Goal: Task Accomplishment & Management: Manage account settings

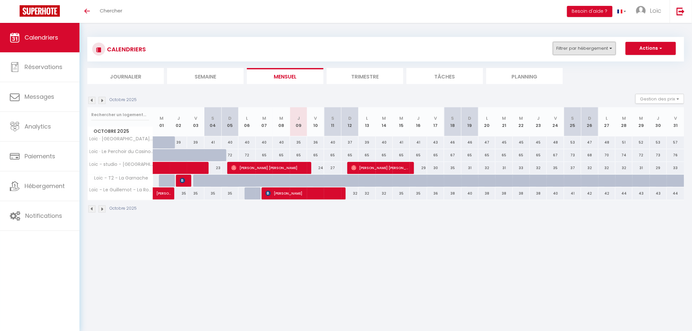
click at [573, 50] on button "Filtrer par hébergement" at bounding box center [584, 48] width 63 height 13
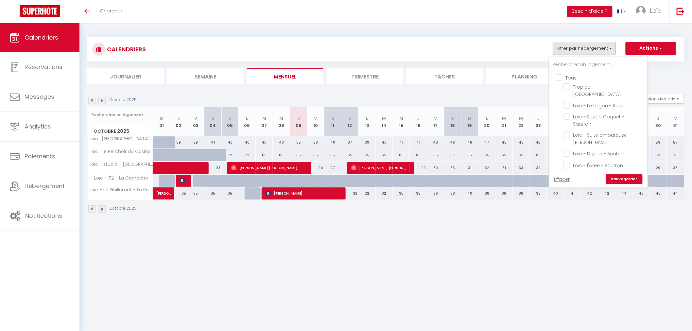
click at [560, 76] on input "Tous" at bounding box center [605, 77] width 98 height 7
checkbox input "true"
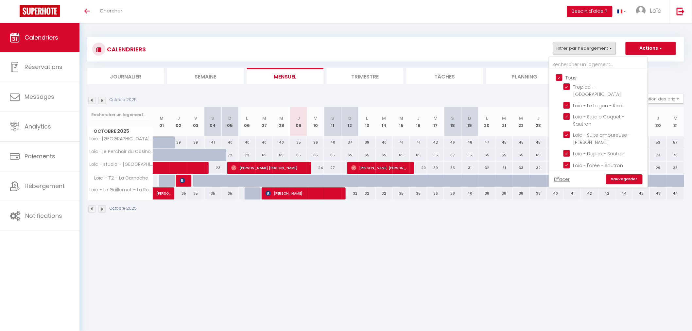
checkbox input "true"
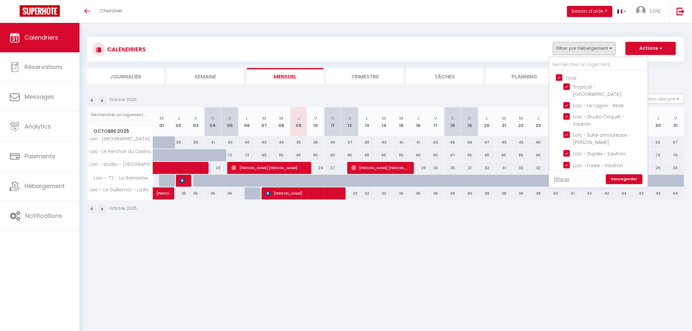
checkbox input "true"
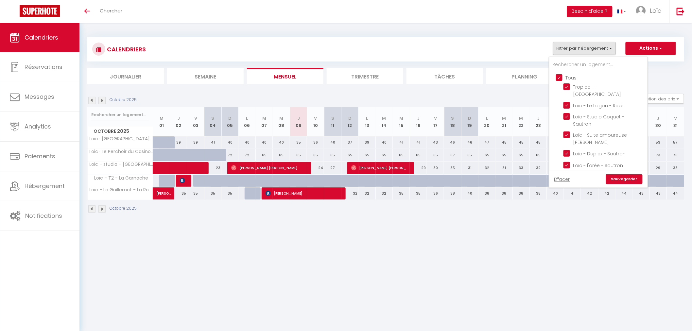
checkbox input "true"
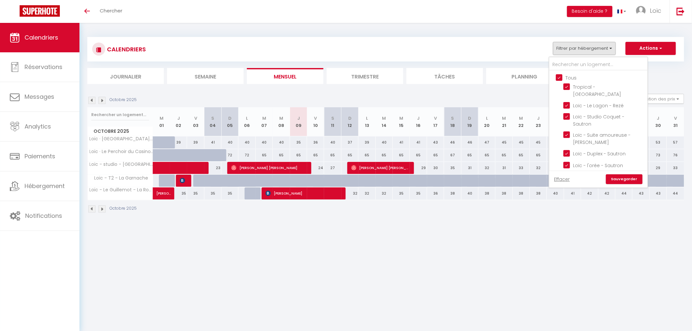
checkbox input "true"
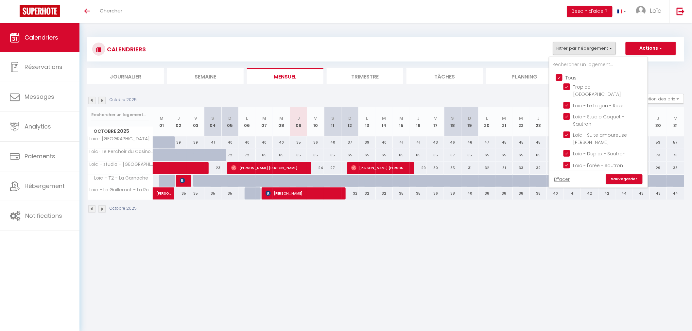
click at [560, 76] on input "Tous" at bounding box center [605, 77] width 98 height 7
checkbox input "false"
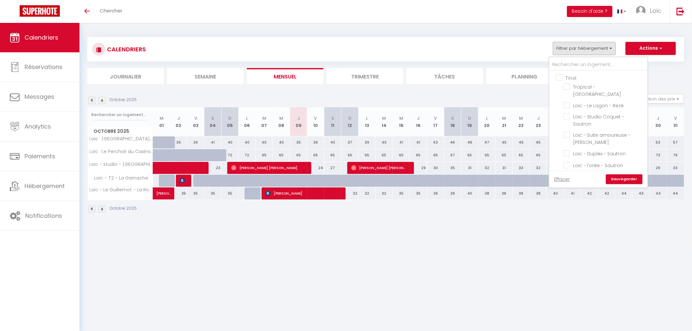
checkbox input "false"
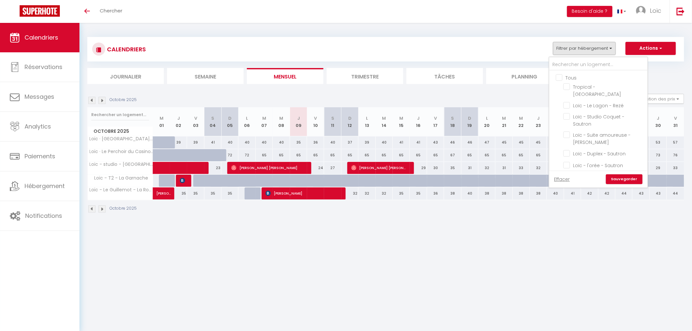
checkbox input "false"
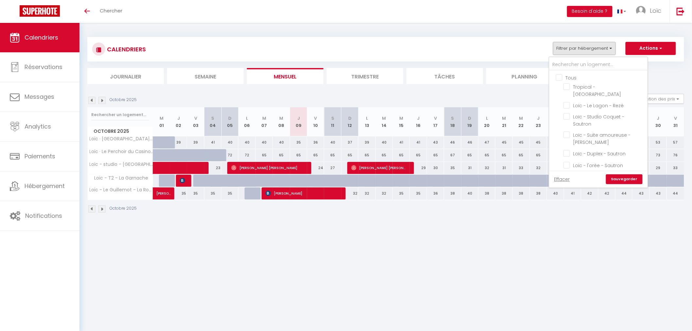
checkbox input "false"
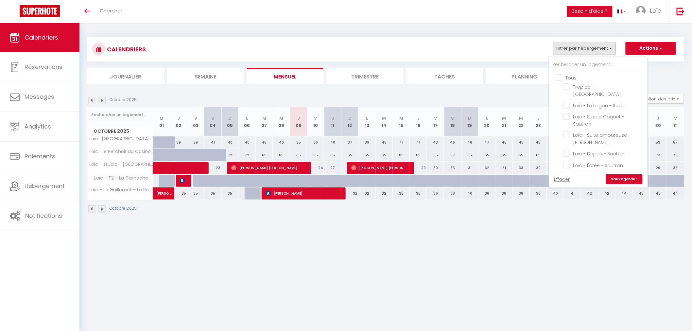
checkbox input "false"
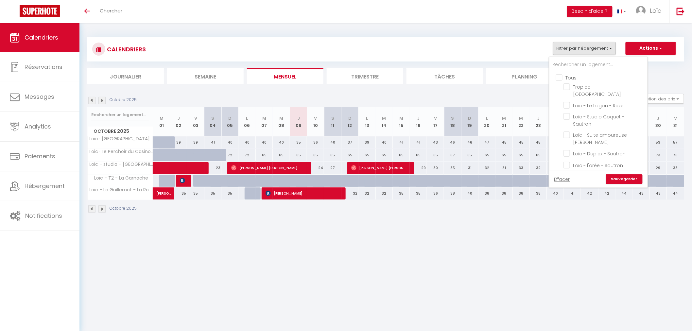
checkbox input "false"
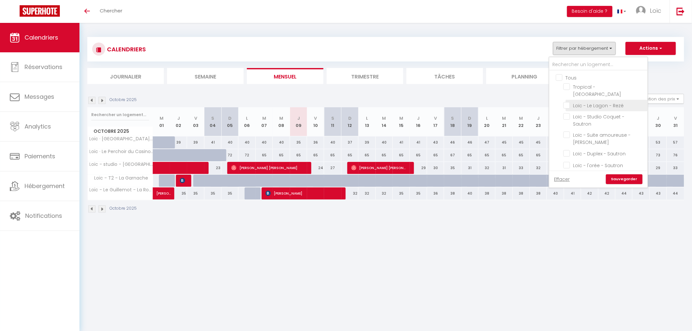
click at [566, 102] on input "Loïc - Le Lagon - Rezé" at bounding box center [605, 105] width 82 height 7
click at [569, 102] on input "Loïc - Le Lagon - Rezé" at bounding box center [605, 105] width 82 height 7
checkbox input "false"
click at [569, 87] on input "Loic -Durantière - [GEOGRAPHIC_DATA]" at bounding box center [605, 90] width 82 height 7
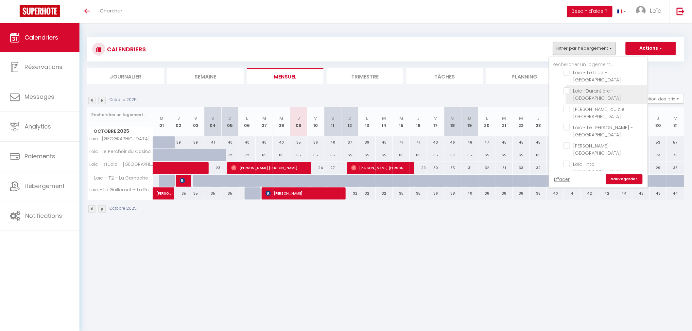
checkbox input "true"
click at [141, 77] on li "Journalier" at bounding box center [125, 76] width 77 height 16
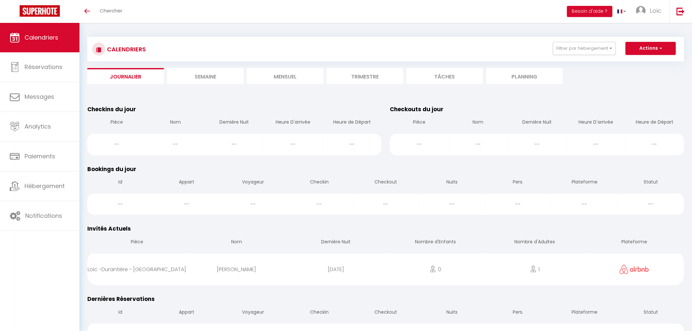
click at [198, 79] on li "Semaine" at bounding box center [205, 76] width 77 height 16
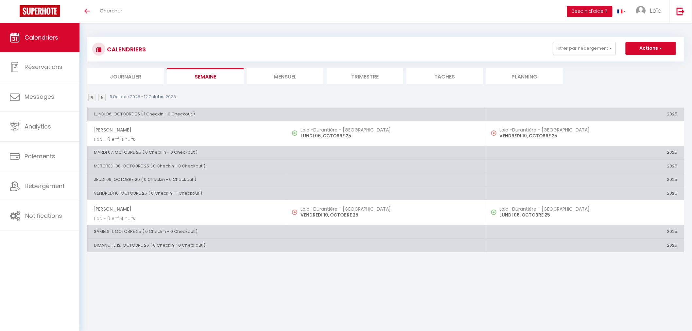
click at [295, 82] on li "Mensuel" at bounding box center [285, 76] width 77 height 16
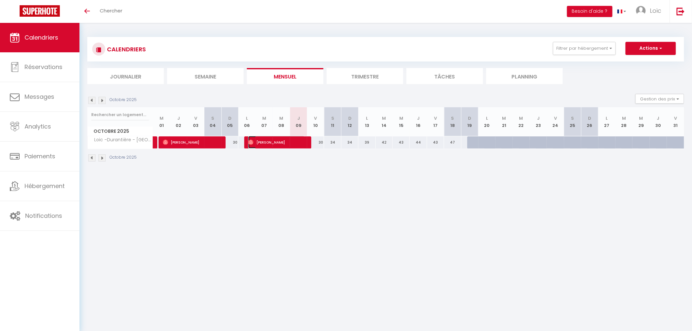
click at [297, 141] on span "Rexsolo Jourdan" at bounding box center [276, 142] width 57 height 12
select select "OK"
select select "0"
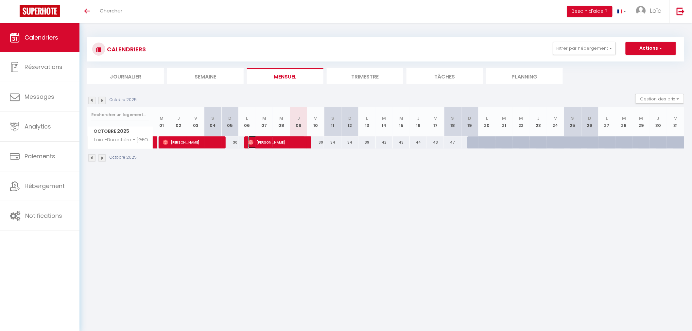
select select "1"
select select
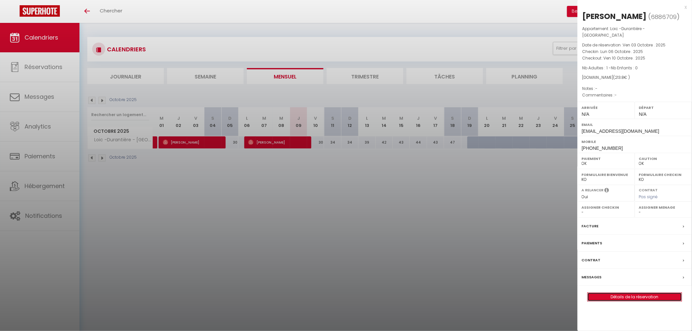
click at [609, 293] on link "Détails de la réservation" at bounding box center [635, 297] width 94 height 9
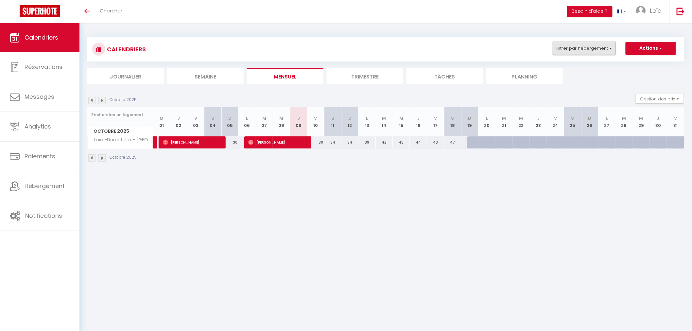
click at [577, 46] on button "Filtrer par hébergement" at bounding box center [584, 48] width 63 height 13
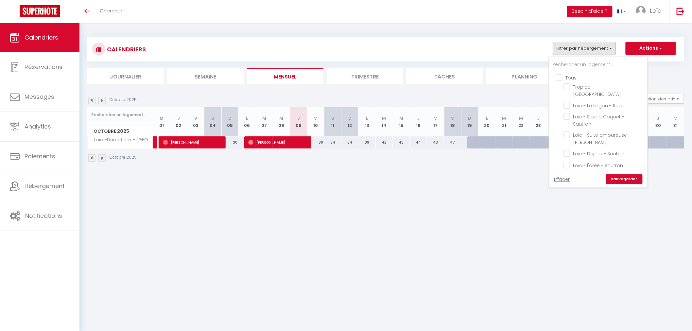
click at [135, 72] on li "Journalier" at bounding box center [125, 76] width 77 height 16
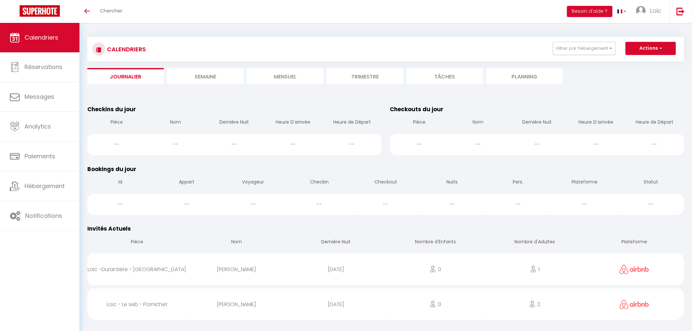
click at [214, 78] on li "Semaine" at bounding box center [205, 76] width 77 height 16
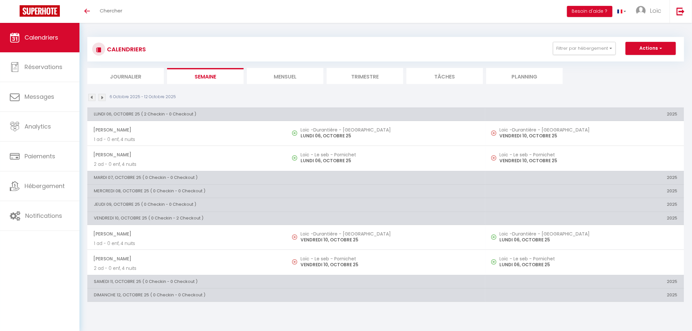
click at [538, 77] on li "Planning" at bounding box center [524, 76] width 77 height 16
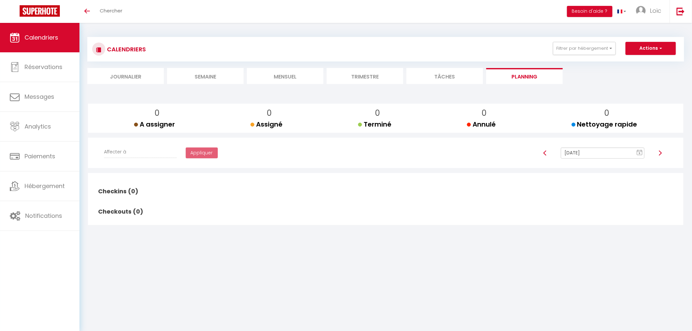
click at [659, 155] on link at bounding box center [660, 153] width 5 height 6
type input "Oct 10, 2025"
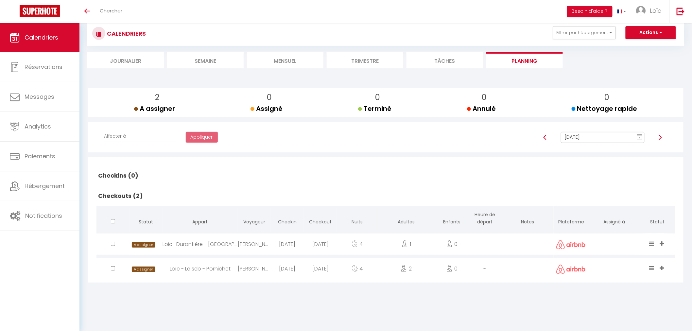
scroll to position [23, 0]
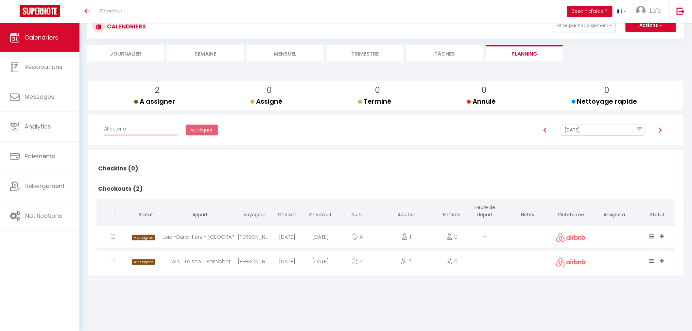
click at [137, 126] on select "Affecter à marie commeil Yacine MAME seck seye Alexandre ROY Claude Lechene Chr…" at bounding box center [140, 129] width 73 height 12
click at [322, 152] on div "Checkins (0) Statut Appart Voyageur Checkin Checkout Nuits Adultes Enfants Heur…" at bounding box center [385, 212] width 587 height 125
click at [60, 41] on link "Calendriers" at bounding box center [39, 37] width 79 height 29
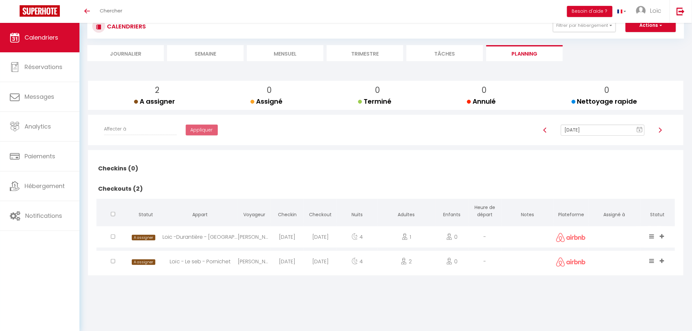
click at [63, 38] on link "Calendriers" at bounding box center [39, 37] width 79 height 29
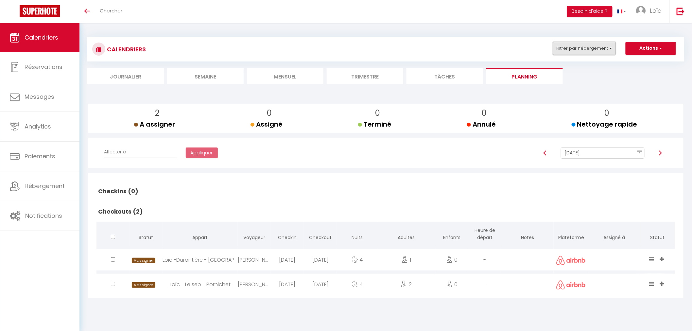
click at [574, 48] on button "Filtrer par hébergement" at bounding box center [584, 48] width 63 height 13
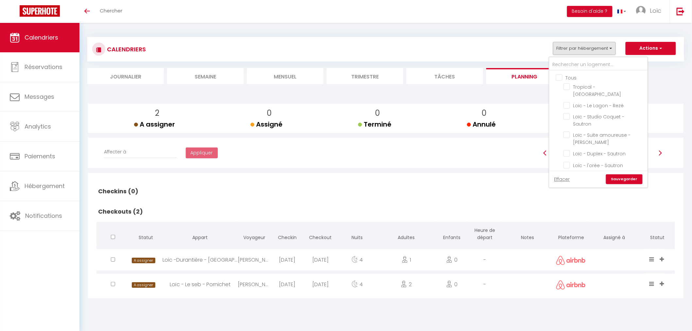
click at [567, 77] on input "Tous" at bounding box center [605, 77] width 98 height 7
checkbox input "true"
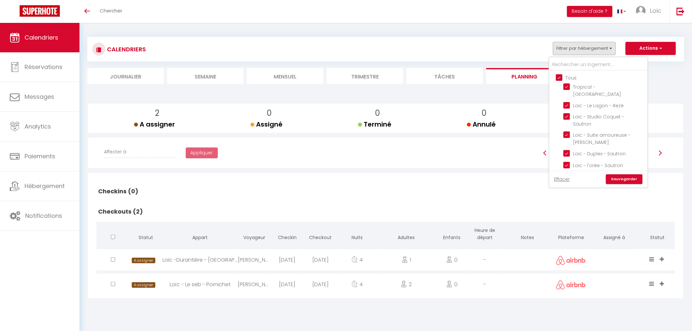
checkbox input "true"
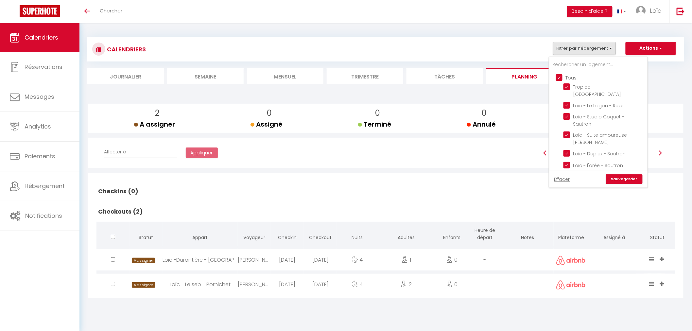
checkbox input "true"
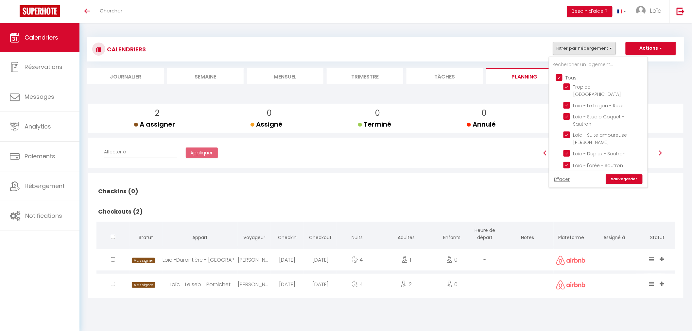
checkbox input "true"
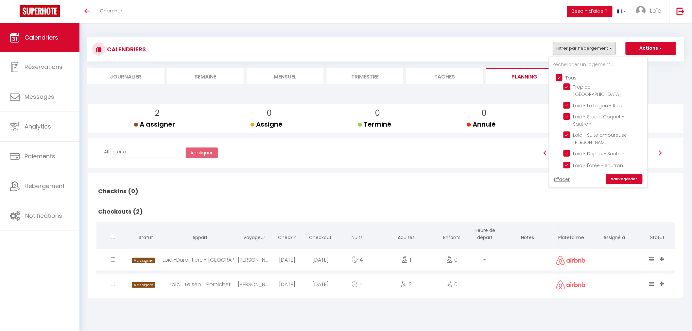
checkbox input "true"
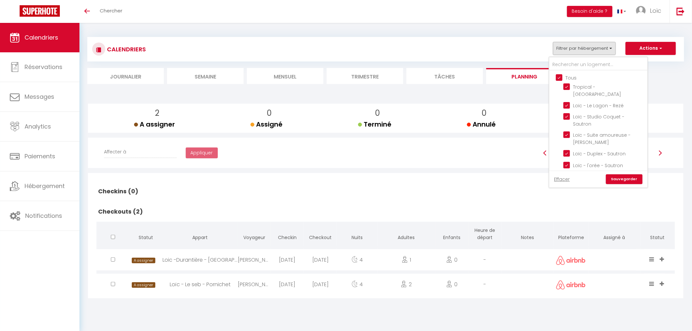
checkbox input "true"
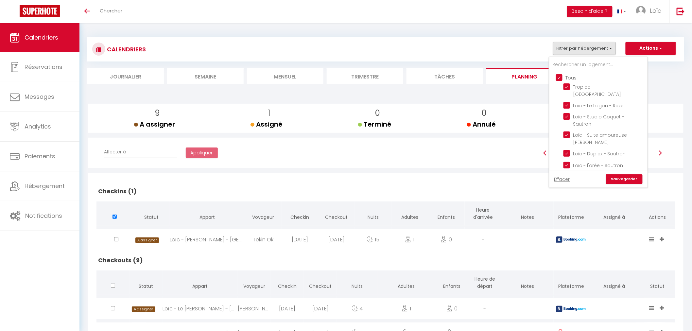
click at [633, 181] on link "Sauvegarder" at bounding box center [624, 179] width 37 height 10
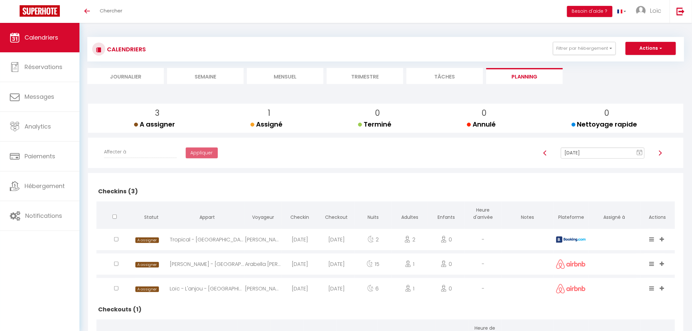
click at [659, 154] on img at bounding box center [660, 152] width 5 height 5
type input "Oct 10, 2025"
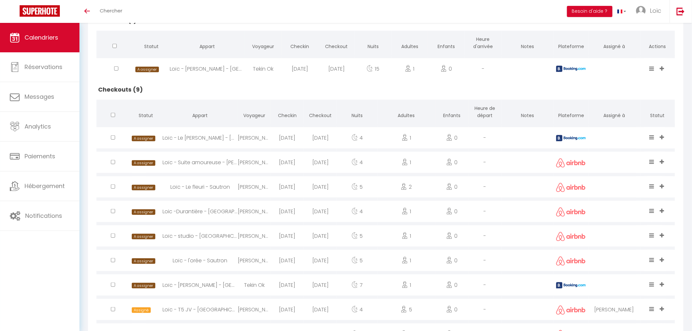
scroll to position [205, 0]
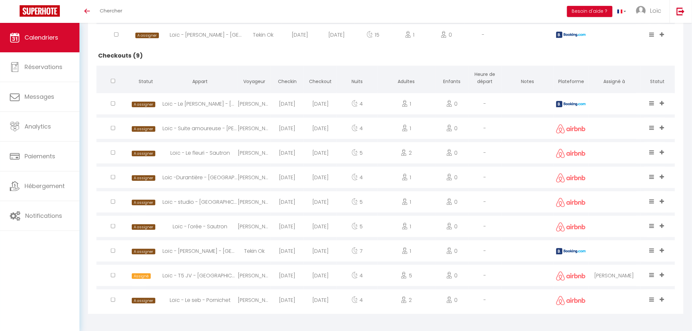
click at [180, 107] on div "Loïc - Le [PERSON_NAME] - [GEOGRAPHIC_DATA]" at bounding box center [200, 103] width 75 height 21
select select "0"
select select "1"
select select
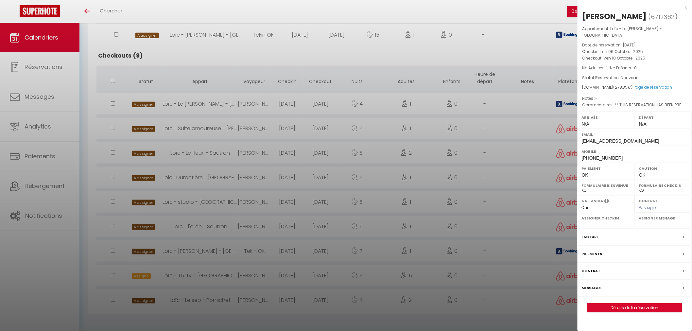
drag, startPoint x: 598, startPoint y: 307, endPoint x: 599, endPoint y: 311, distance: 4.4
click at [598, 310] on div "Stéphanie CHAMBRES ( 6712362 ) Appartement : Loïc - Le Barbara - Nantes Date de…" at bounding box center [635, 161] width 114 height 301
click at [599, 311] on link "Détails de la réservation" at bounding box center [635, 308] width 94 height 9
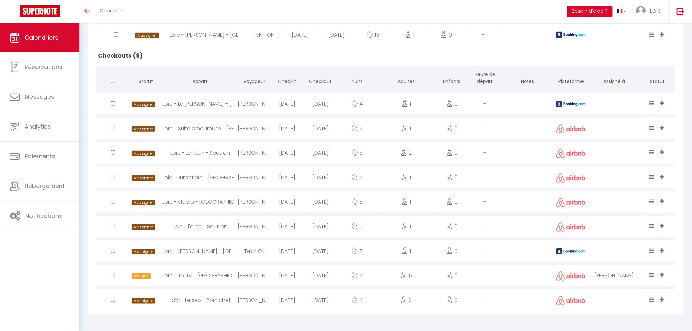
scroll to position [168, 0]
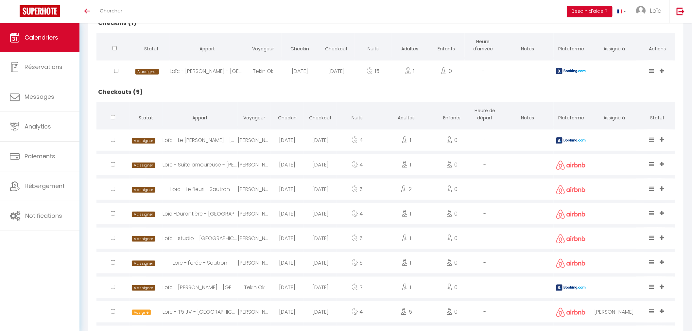
click at [199, 165] on div "Loïc - Suite amoureuse - [PERSON_NAME]" at bounding box center [200, 164] width 75 height 21
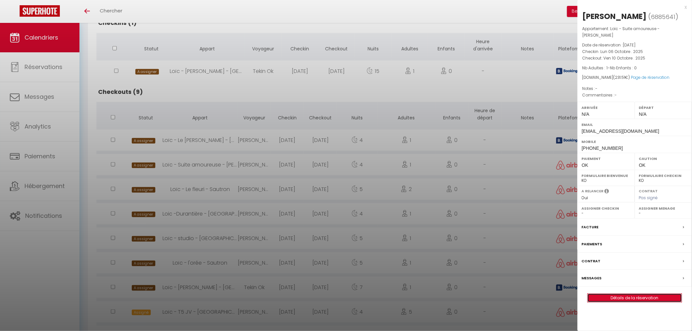
click at [651, 294] on link "Détails de la réservation" at bounding box center [635, 298] width 94 height 9
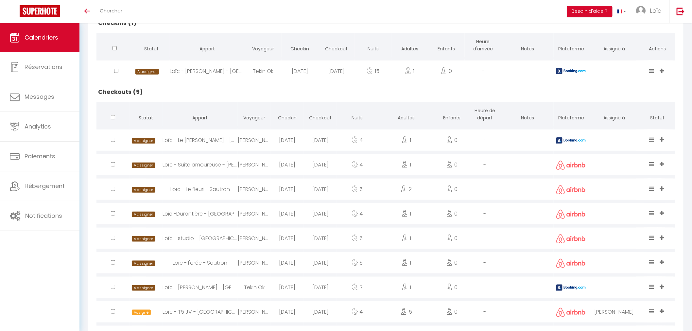
click at [195, 186] on div "Loïc - Le fleuri - Sautron" at bounding box center [200, 189] width 75 height 21
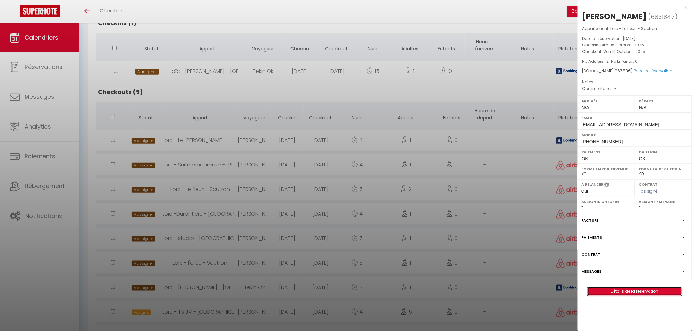
click at [614, 296] on link "Détails de la réservation" at bounding box center [635, 291] width 94 height 9
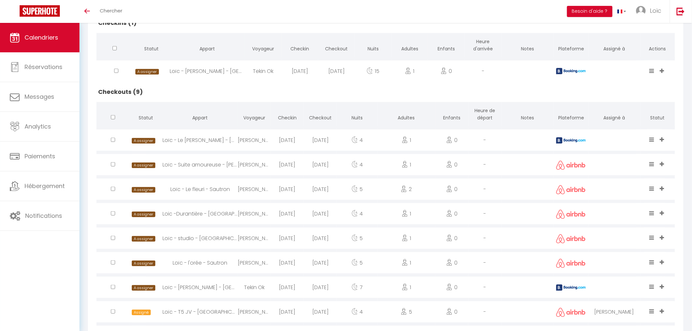
click at [196, 239] on div "Loïc - studio - [GEOGRAPHIC_DATA]" at bounding box center [200, 238] width 75 height 21
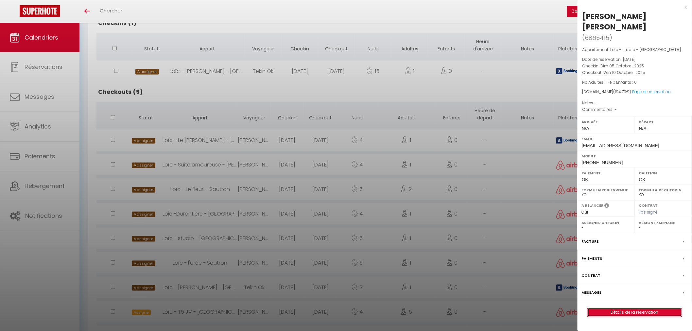
click at [620, 308] on link "Détails de la réservation" at bounding box center [635, 312] width 94 height 9
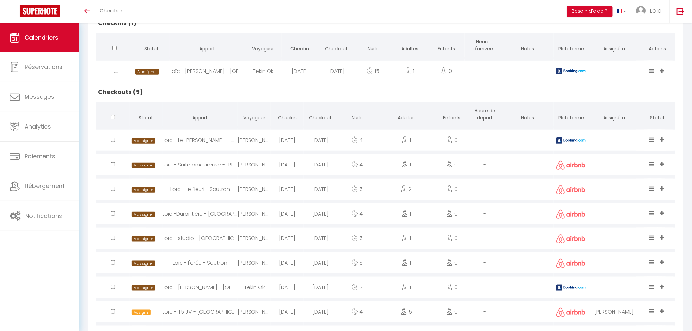
click at [205, 266] on div "Loïc - l'orée - Sautron" at bounding box center [200, 262] width 75 height 21
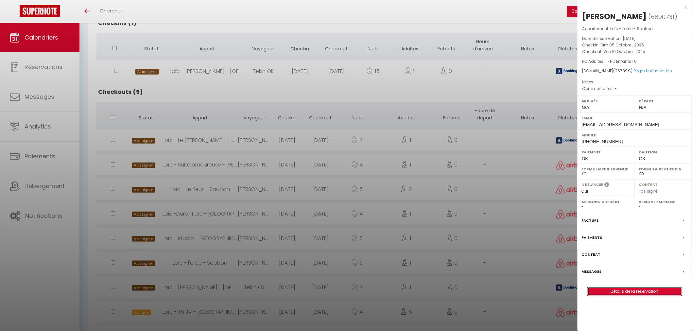
click at [641, 295] on link "Détails de la réservation" at bounding box center [635, 291] width 94 height 9
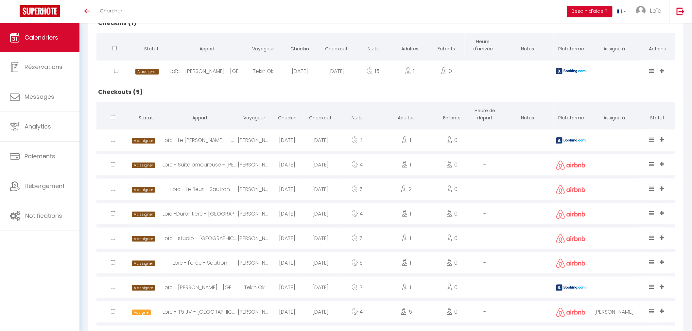
click at [197, 289] on div "Loïc - Lambert - [GEOGRAPHIC_DATA]" at bounding box center [200, 287] width 75 height 21
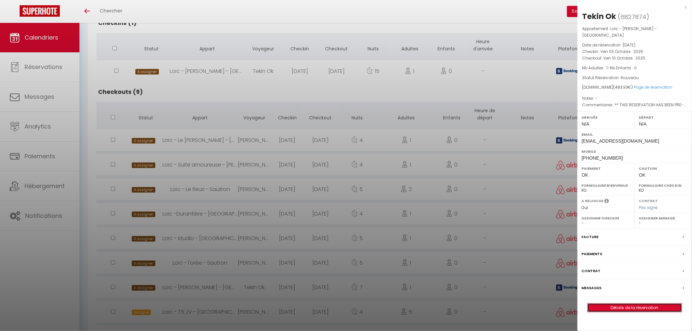
click at [633, 304] on link "Détails de la réservation" at bounding box center [635, 308] width 94 height 9
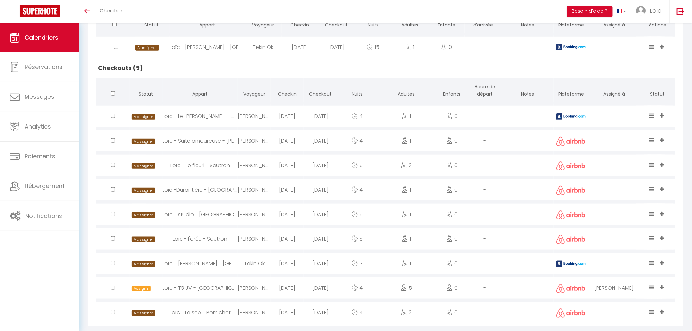
scroll to position [205, 0]
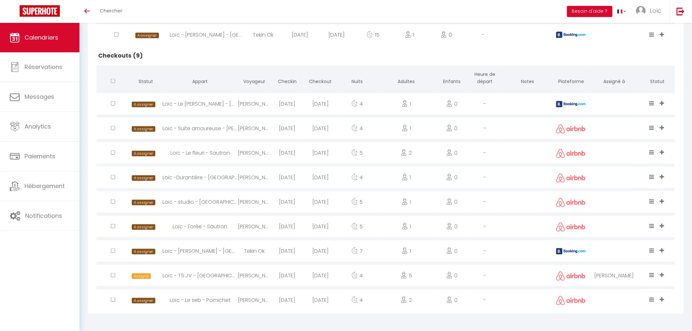
click at [196, 278] on div "Loïc - T5 JV - [GEOGRAPHIC_DATA]" at bounding box center [200, 275] width 75 height 21
select select "34522"
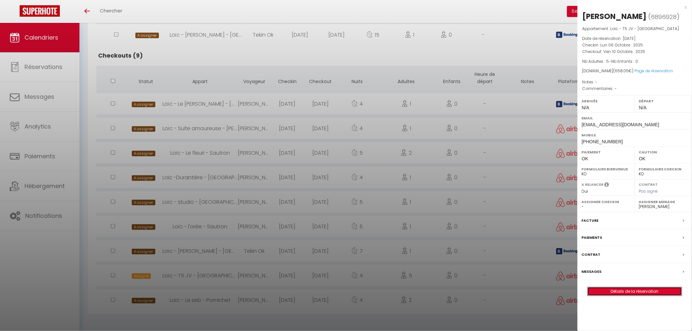
click at [639, 292] on link "Détails de la réservation" at bounding box center [635, 291] width 94 height 9
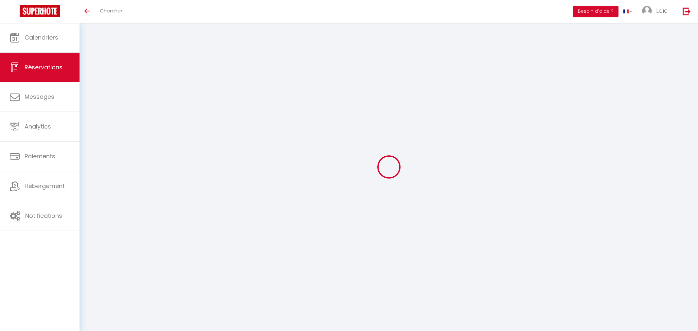
select select
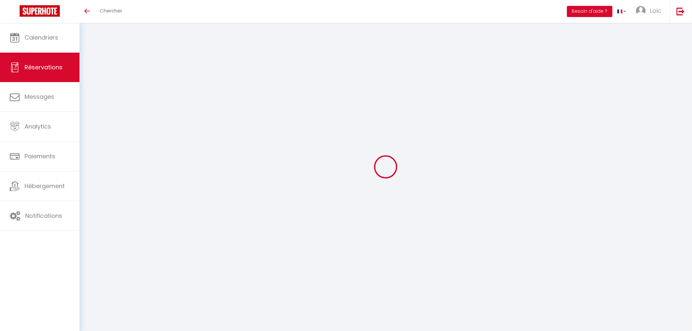
type input "Rexsolo"
type input "Jourdan"
type input "[EMAIL_ADDRESS][DOMAIN_NAME]"
type input "[PHONE_NUMBER]"
select select
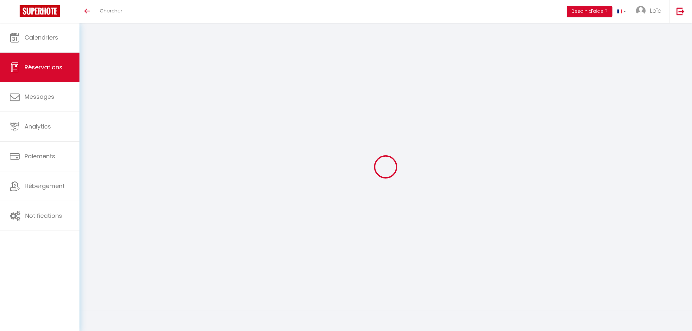
type input "36.9"
select select "49675"
select select "1"
select select
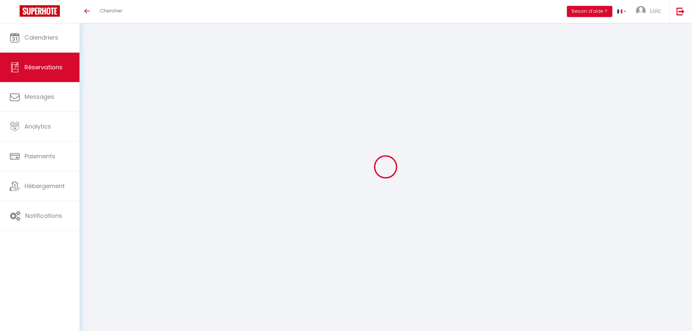
type input "1"
select select "12"
select select
type input "160"
checkbox input "false"
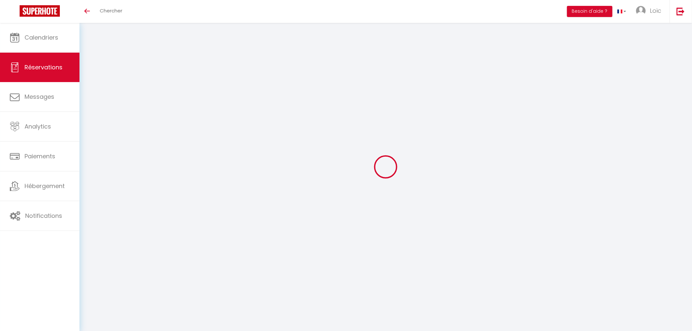
type input "0"
select select "1"
type input "0"
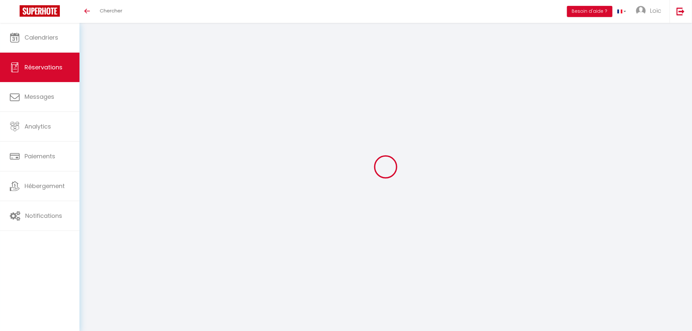
select select
select select "15"
checkbox input "false"
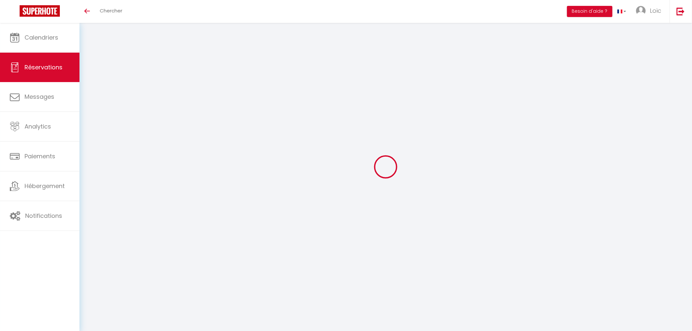
select select
checkbox input "false"
select select
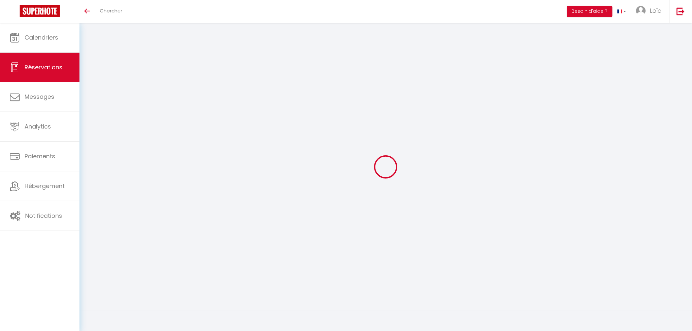
select select
checkbox input "false"
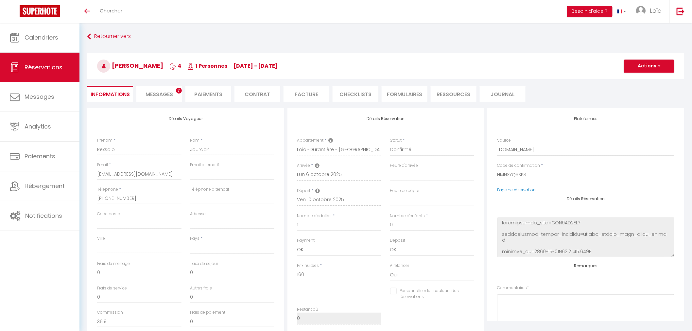
select select
type input "45"
type input "8.8"
select select
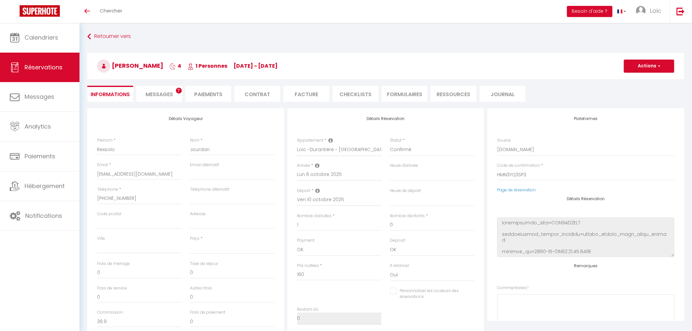
checkbox input "false"
select select
checkbox input "false"
select select
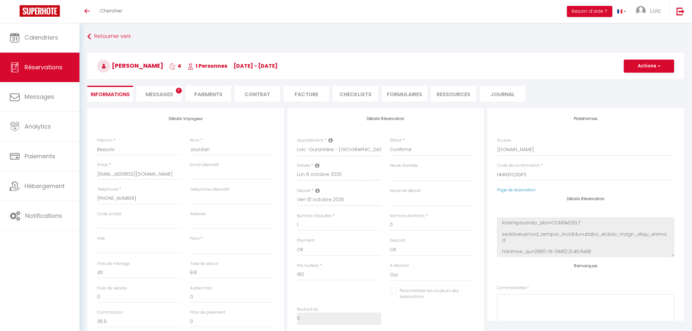
click at [155, 98] on li "Messages 7" at bounding box center [159, 94] width 46 height 16
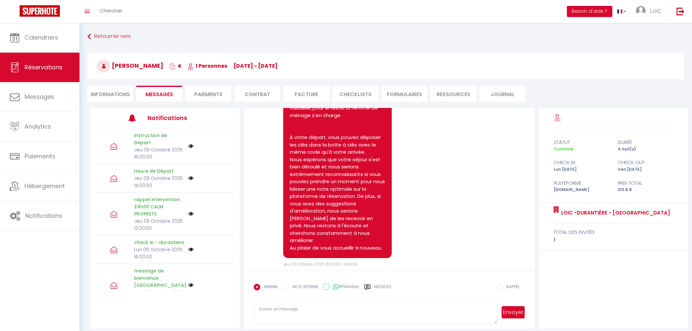
scroll to position [839, 0]
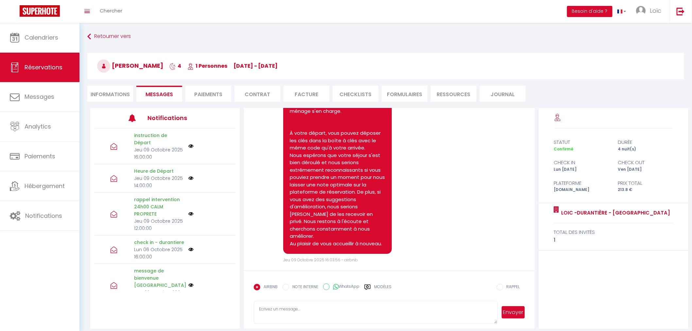
click at [125, 97] on li "Informations" at bounding box center [110, 94] width 46 height 16
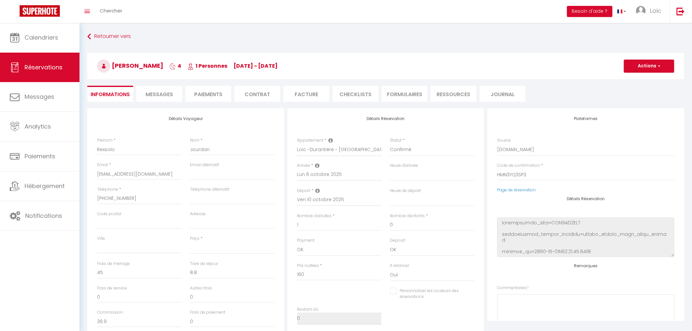
select select
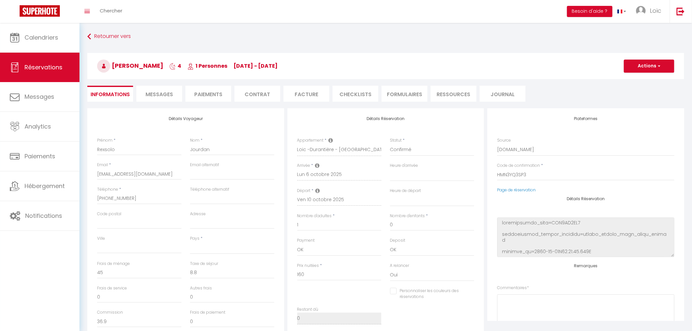
select select
checkbox input "false"
select select
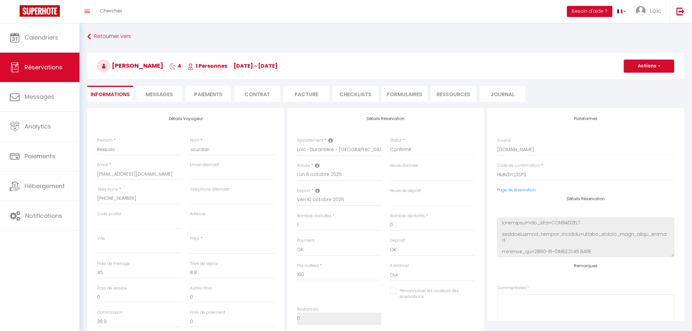
checkbox input "false"
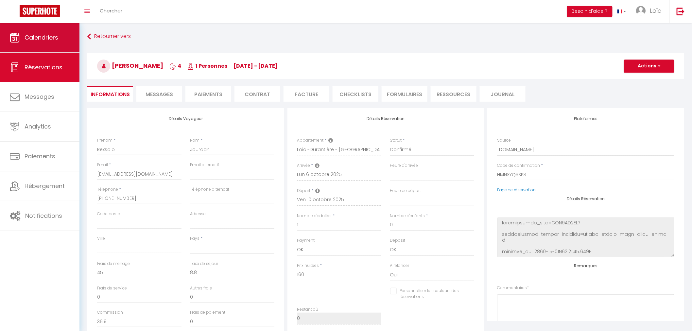
click at [57, 40] on span "Calendriers" at bounding box center [42, 37] width 34 height 8
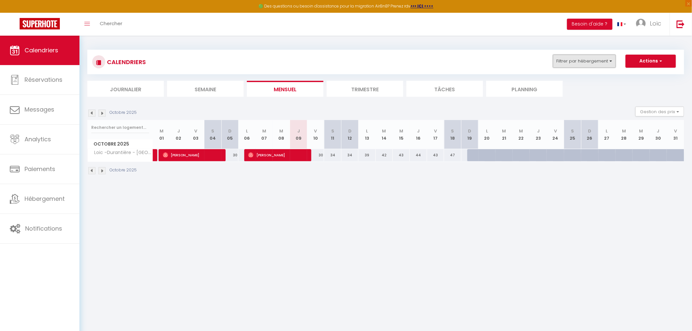
click at [607, 60] on button "Filtrer par hébergement" at bounding box center [584, 61] width 63 height 13
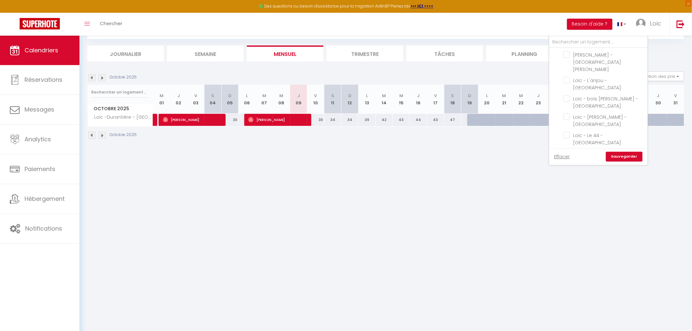
scroll to position [251, 0]
click at [567, 168] on input "Loïc - Le seb - Pornichet" at bounding box center [605, 171] width 82 height 7
checkbox input "true"
checkbox input "false"
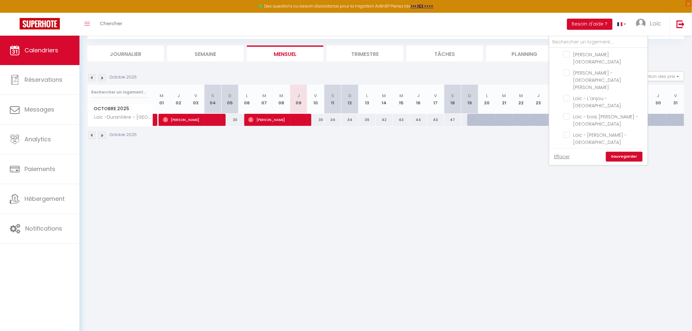
checkbox input "false"
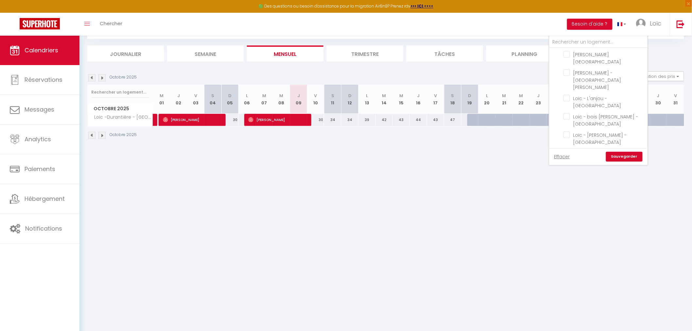
checkbox input "false"
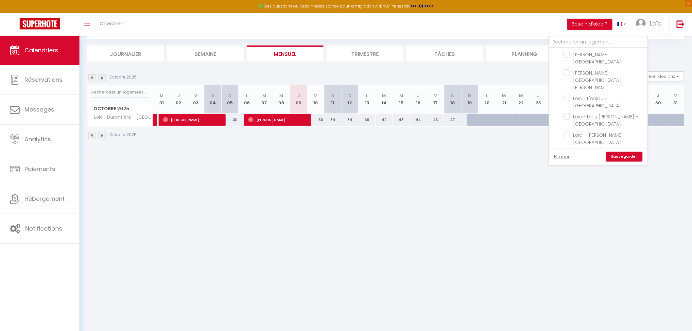
checkbox input "false"
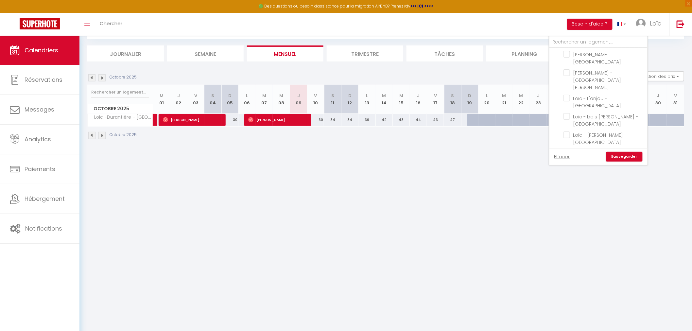
checkbox input "false"
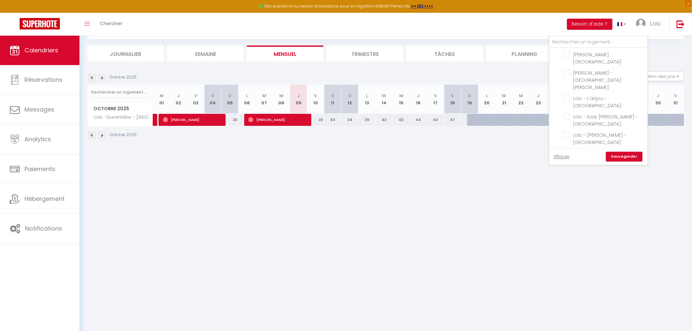
checkbox input "false"
click at [624, 155] on link "Sauvegarder" at bounding box center [624, 157] width 37 height 10
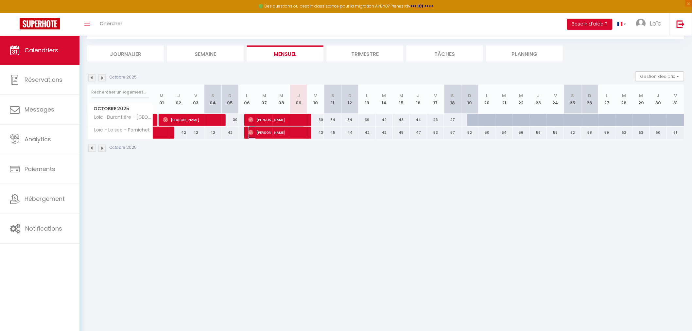
click at [270, 134] on span "Aymeric Cazes" at bounding box center [276, 132] width 57 height 12
select select "OK"
select select "0"
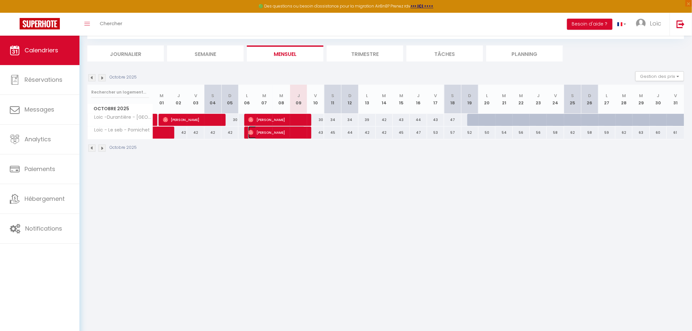
select select "1"
select select
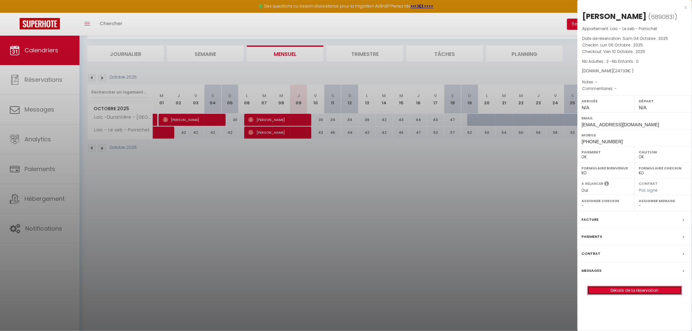
click at [618, 295] on link "Détails de la réservation" at bounding box center [635, 290] width 94 height 9
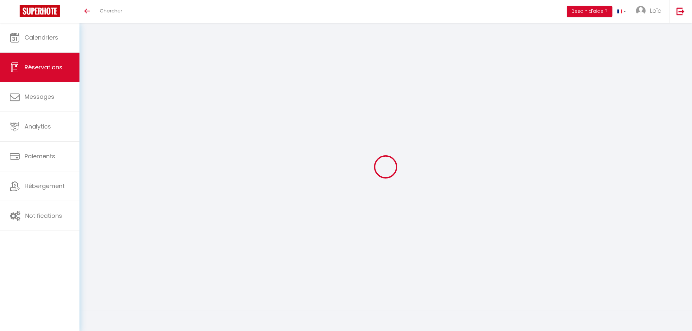
select select
checkbox input "false"
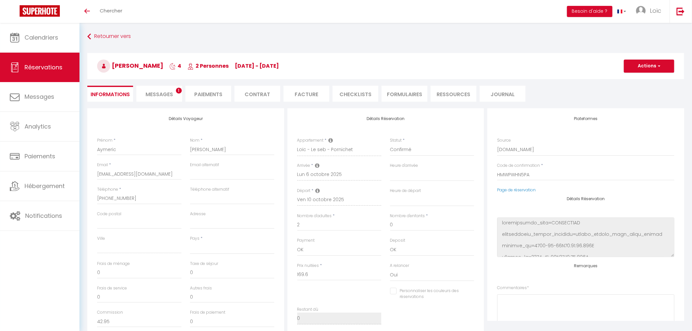
select select
type input "69"
type input "9.33"
select select
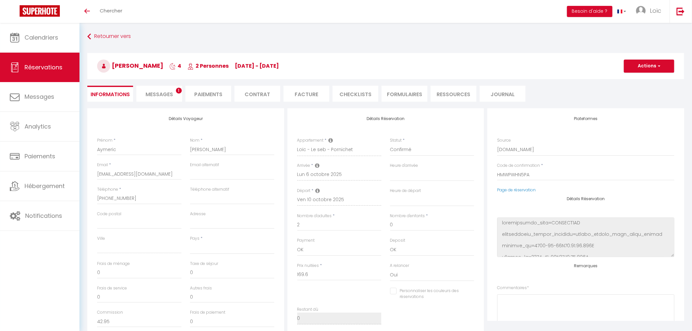
checkbox input "false"
select select
checkbox input "false"
select select
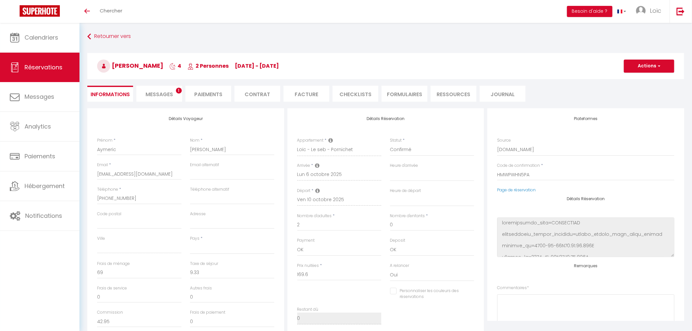
click at [162, 97] on span "Messages" at bounding box center [159, 95] width 27 height 8
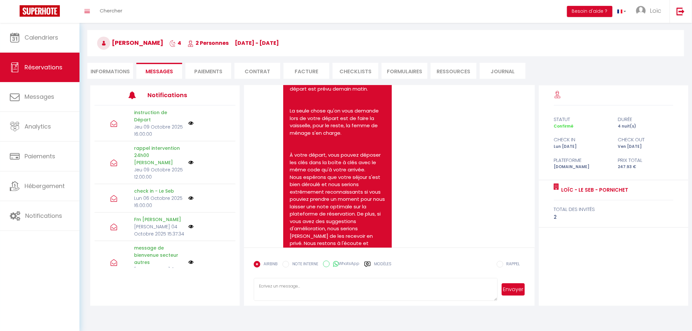
scroll to position [920, 0]
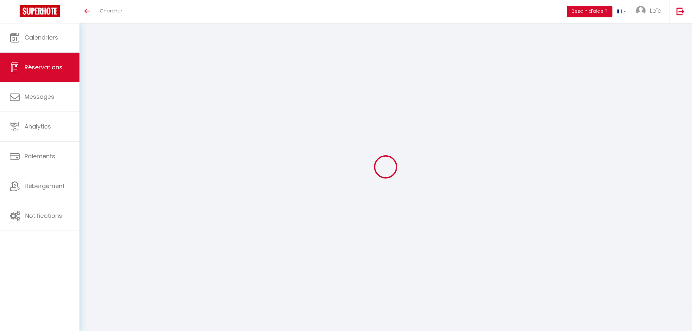
select select
checkbox input "false"
type textarea "** THIS RESERVATION HAS BEEN PRE-PAID ** Reservation has a cancellation grace p…"
type input "30"
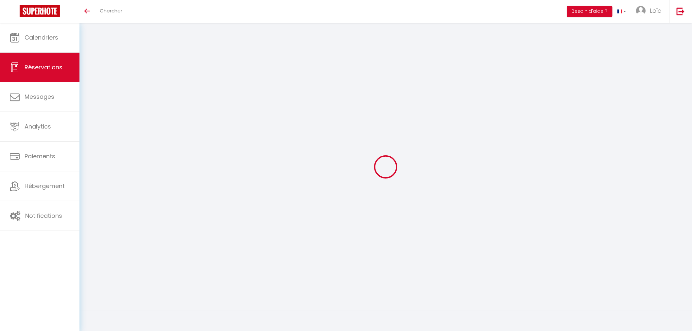
type input "11.35"
select select
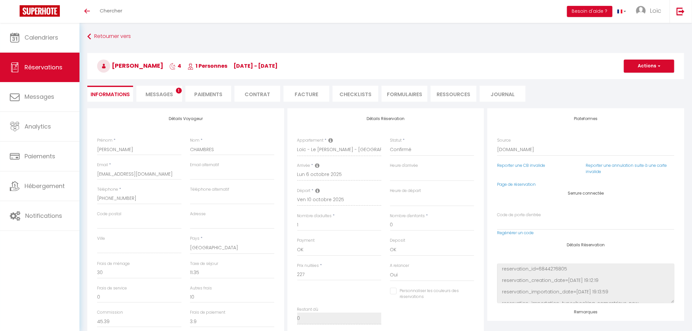
checkbox input "false"
select select
click at [167, 95] on span "Messages" at bounding box center [159, 95] width 27 height 8
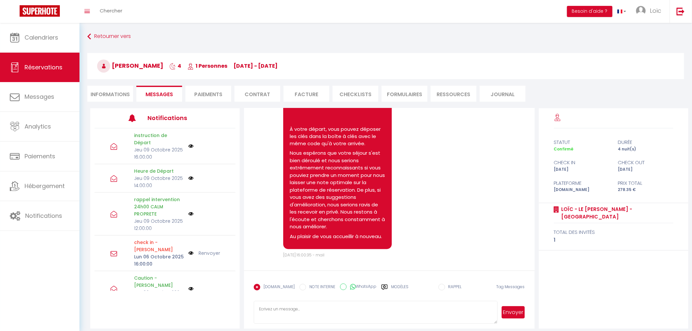
scroll to position [1575, 0]
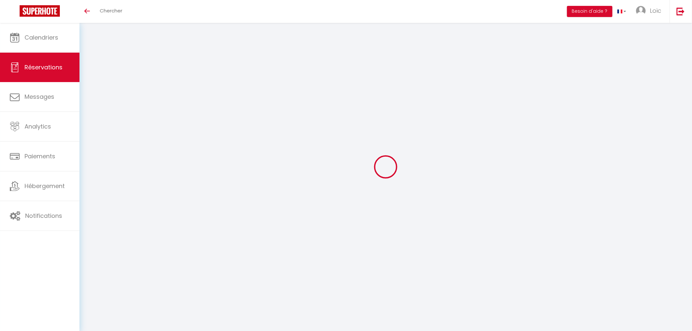
select select
checkbox input "false"
select select
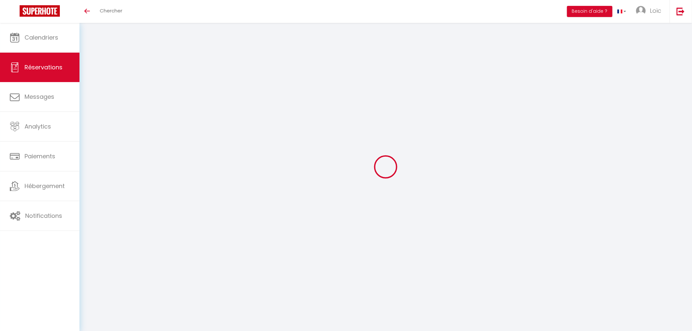
select select
checkbox input "false"
select select
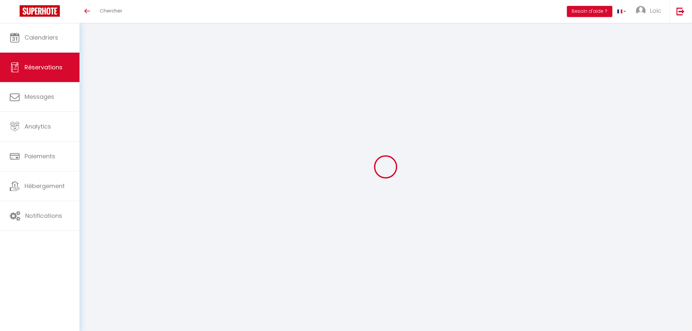
select select
checkbox input "false"
select select
type input "49"
type input "9.51"
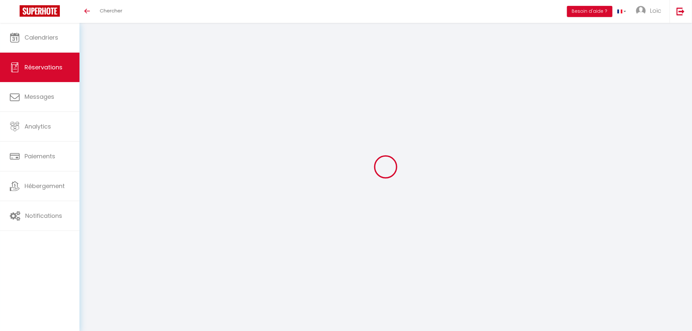
select select
checkbox input "false"
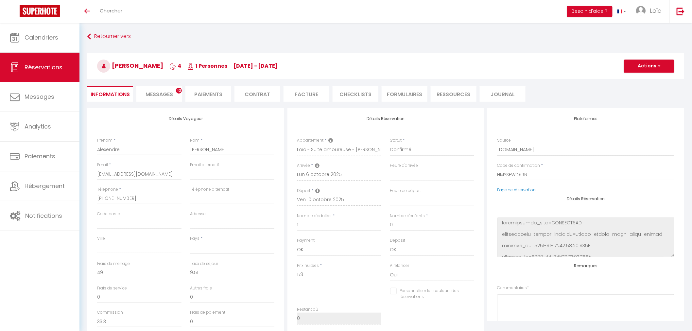
select select
checkbox input "false"
select select
click at [169, 91] on span "Messages" at bounding box center [159, 95] width 27 height 8
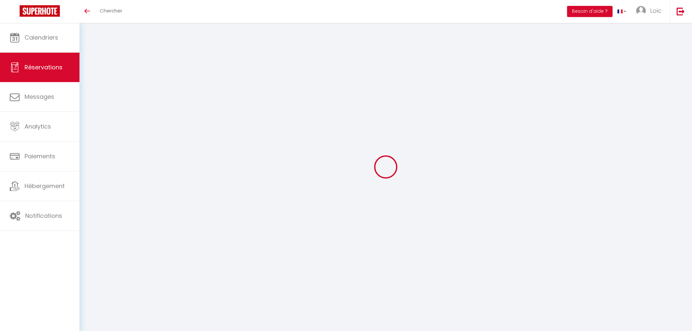
select select
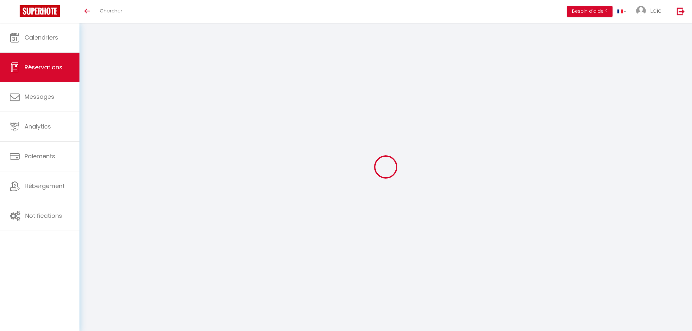
type input "[PERSON_NAME]"
type input "Chiabotto"
type input "[EMAIL_ADDRESS][DOMAIN_NAME]"
type input "[PHONE_NUMBER]"
select select
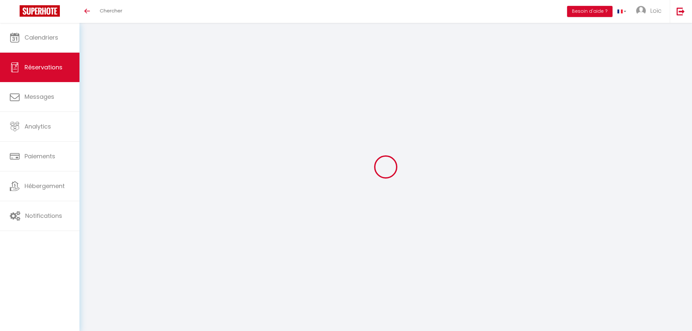
type input "38.4"
select select "42254"
select select "1"
select select
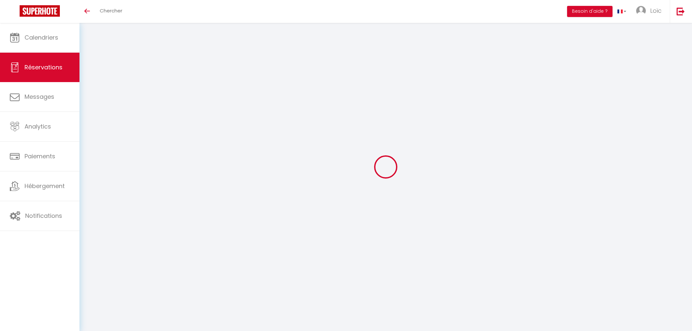
type input "2"
select select "12"
select select
type input "216"
checkbox input "false"
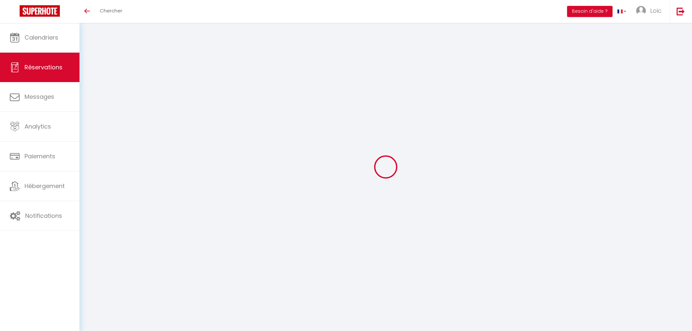
type input "0"
select select "1"
type input "0"
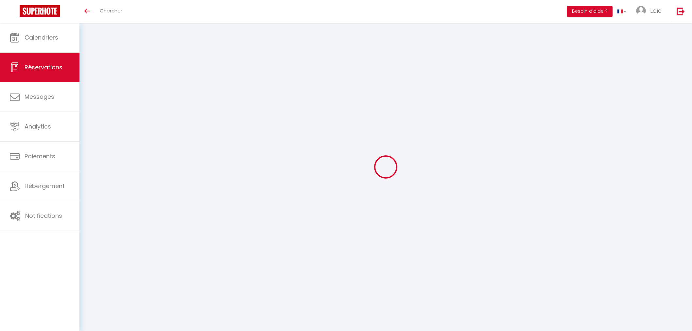
select select
select select "15"
checkbox input "false"
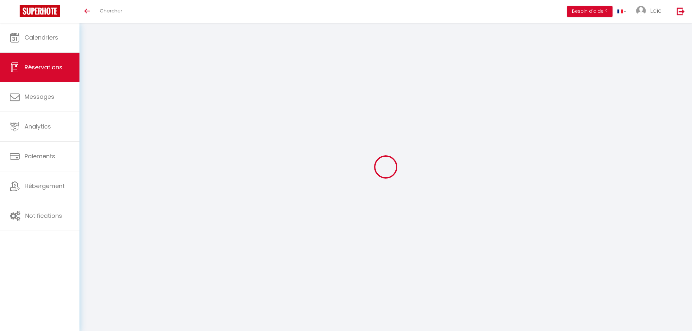
select select
checkbox input "false"
select select
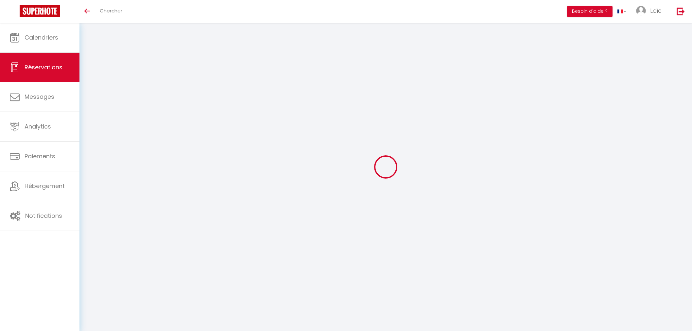
select select
checkbox input "false"
select select
type input "40"
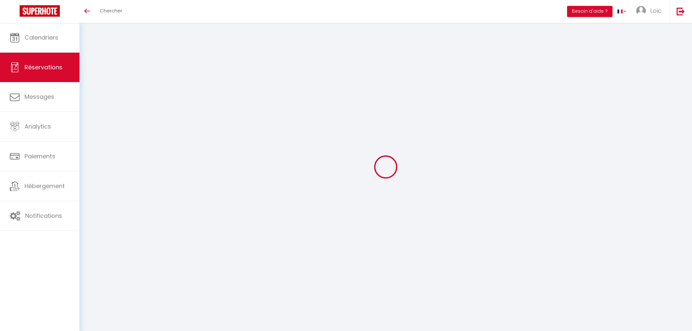
type input "11.88"
select select
checkbox input "false"
select select
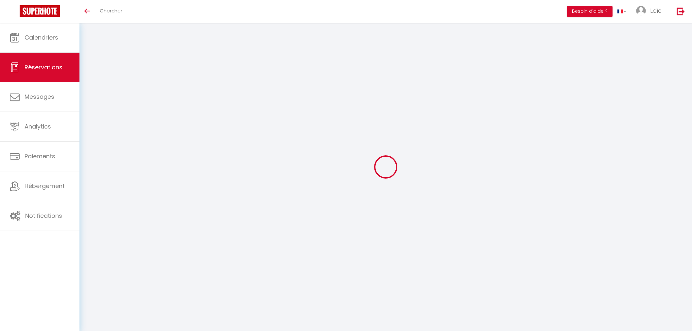
checkbox input "false"
select select
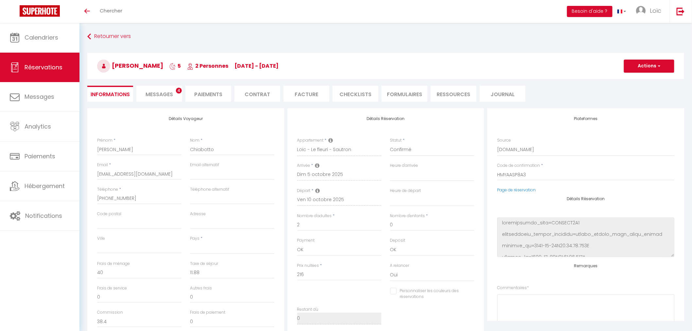
click at [147, 96] on span "Messages" at bounding box center [159, 95] width 27 height 8
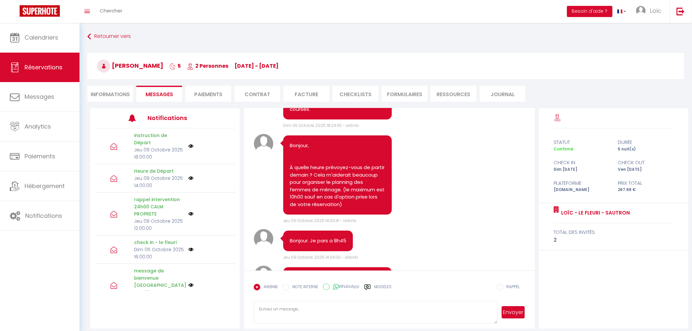
scroll to position [964, 0]
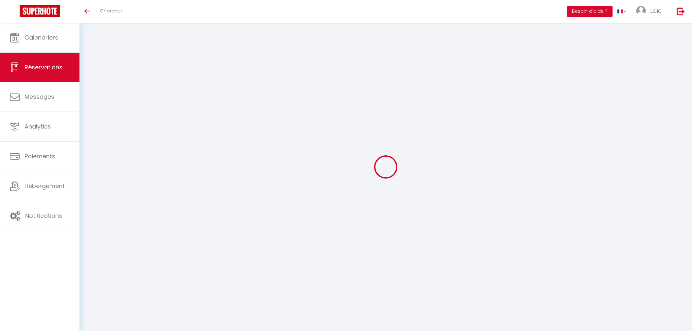
select select
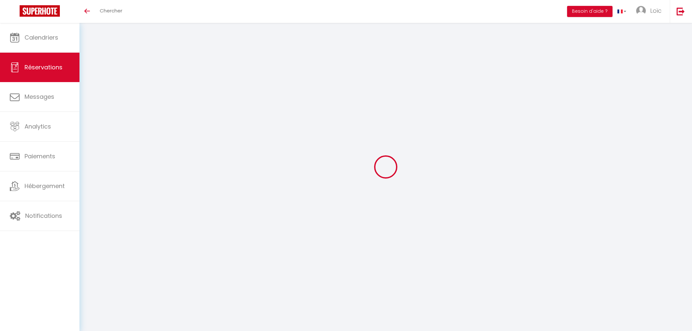
type input "Killian"
type input "[PERSON_NAME]"
type input "[EMAIL_ADDRESS][DOMAIN_NAME]"
type input "[PHONE_NUMBER]"
select select
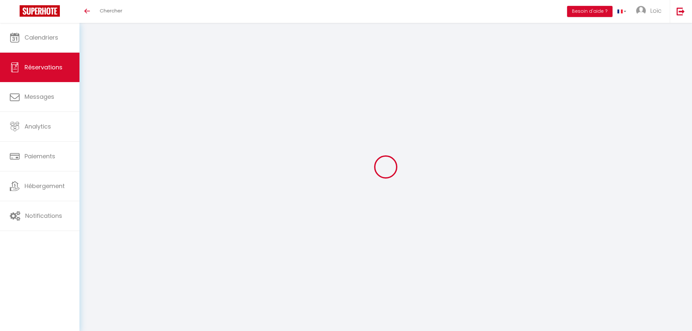
type input "34.2"
select select "62984"
select select "1"
select select
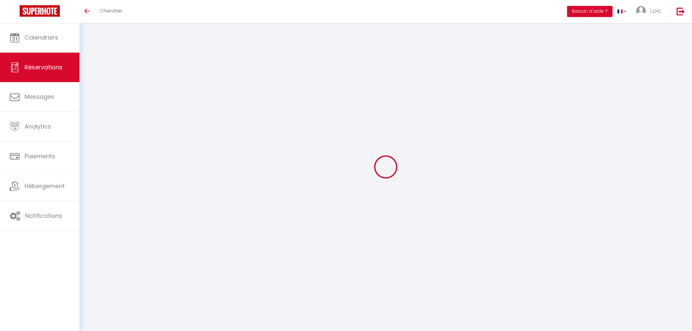
type input "1"
select select "12"
select select
type input "145"
checkbox input "false"
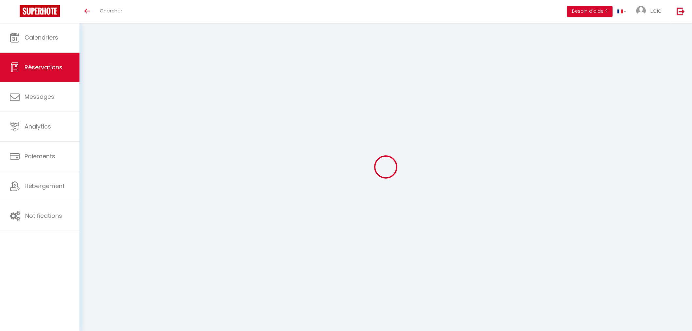
type input "0"
select select "1"
type input "0"
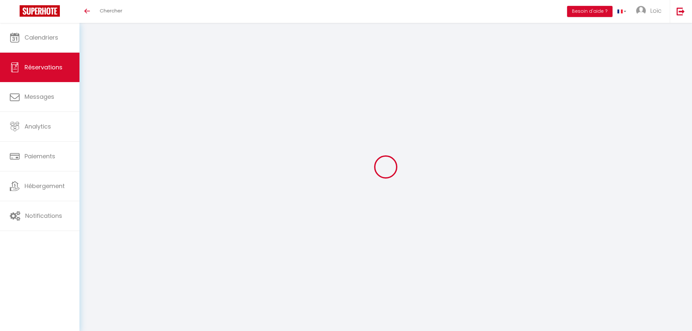
select select
select select "15"
checkbox input "false"
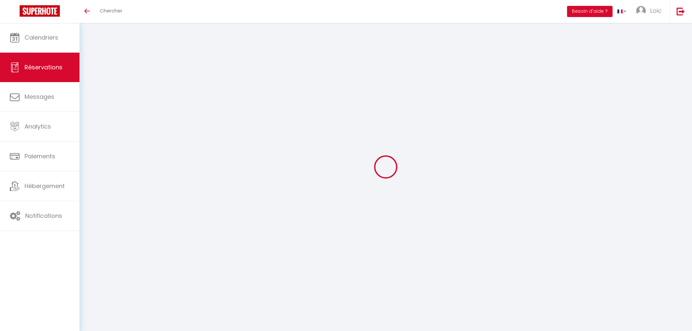
select select
checkbox input "false"
select select
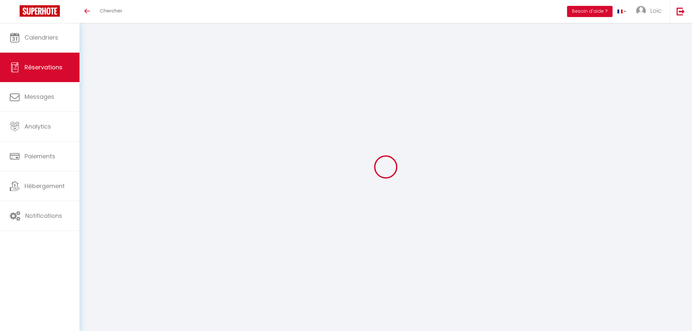
select select
checkbox input "false"
select select
type input "45"
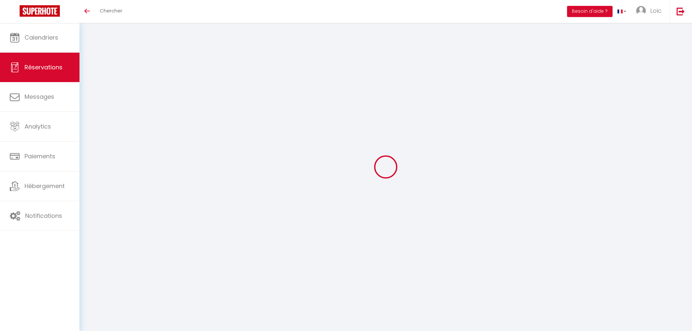
type input "4.79"
select select
checkbox input "false"
select select
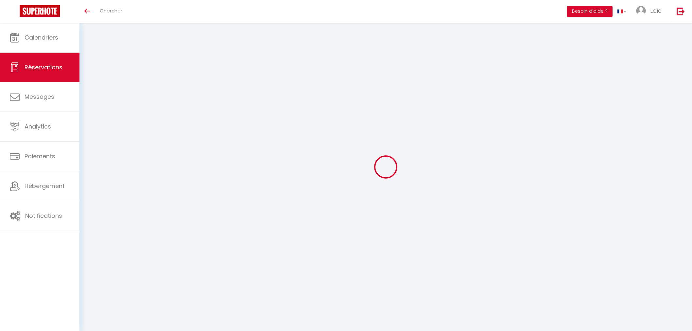
checkbox input "false"
select select
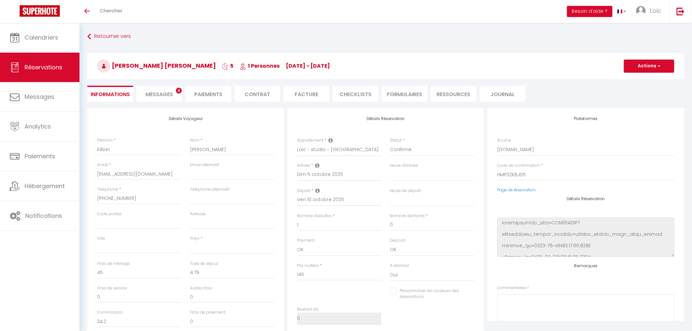
click at [160, 94] on span "Messages" at bounding box center [159, 95] width 27 height 8
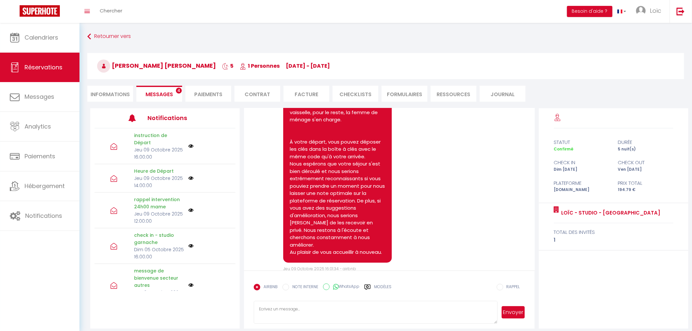
scroll to position [905, 0]
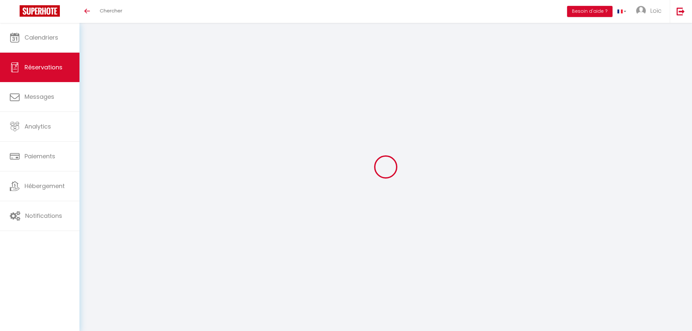
select select
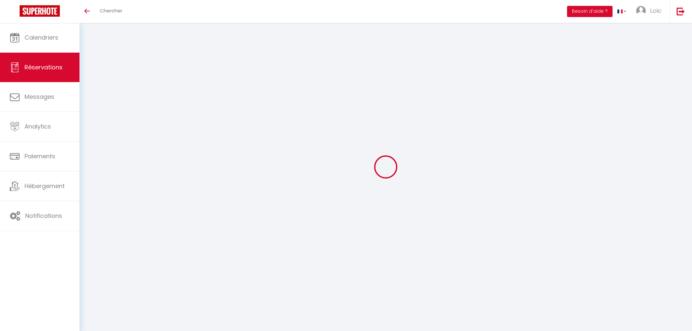
type input "Chloé"
type input "Morin"
type input "[EMAIL_ADDRESS][DOMAIN_NAME]"
type input "[PHONE_NUMBER]"
select select
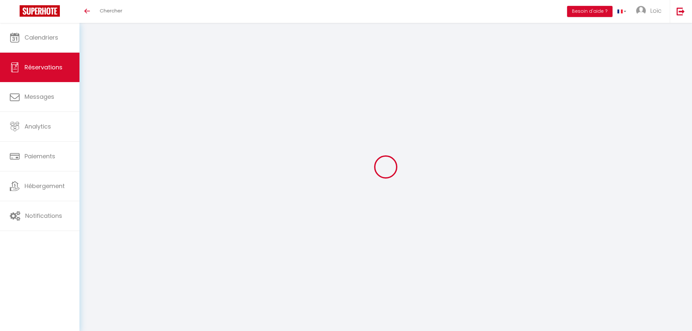
type input "38.4"
select select "67364"
select select "1"
select select
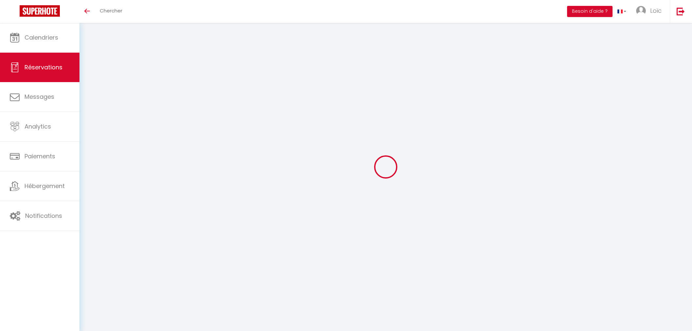
type input "1"
select select "12"
select select
type input "207"
checkbox input "false"
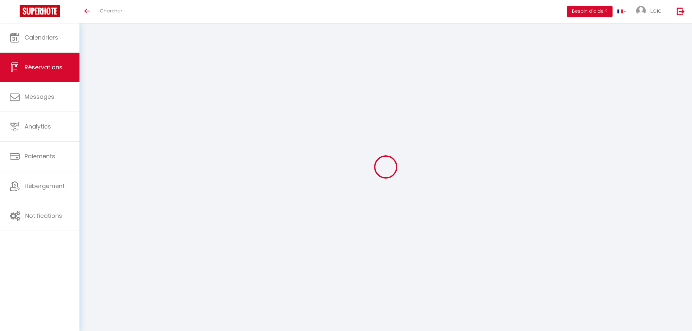
type input "0"
select select "1"
type input "0"
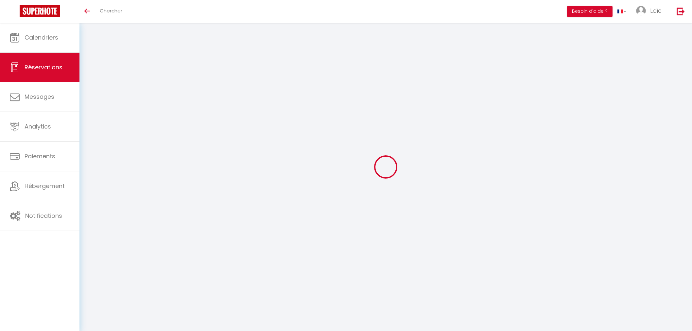
select select
select select "15"
checkbox input "false"
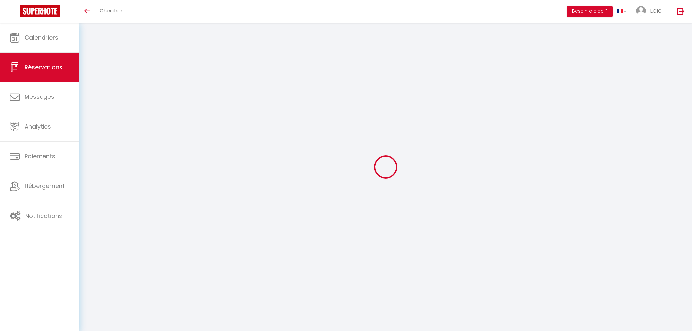
select select
checkbox input "false"
select select
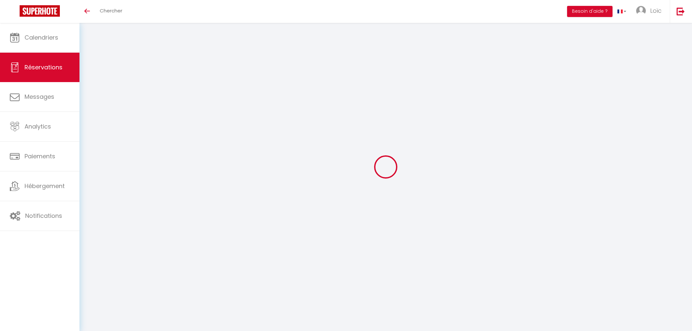
select select
checkbox input "false"
select select
type input "49"
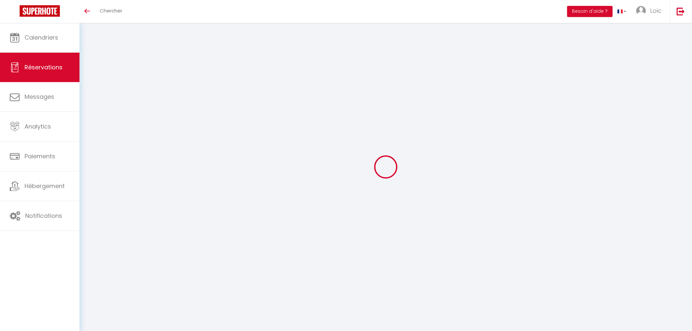
type input "11.39"
select select
checkbox input "false"
select select
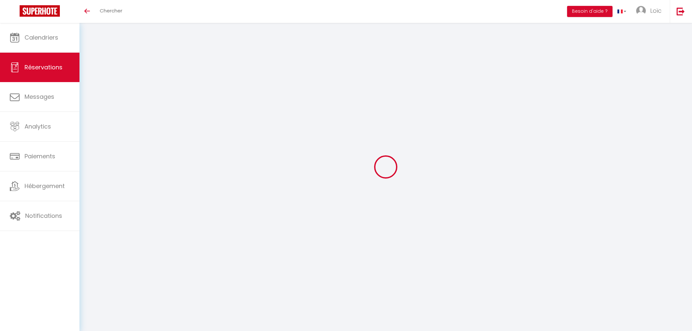
checkbox input "false"
select select
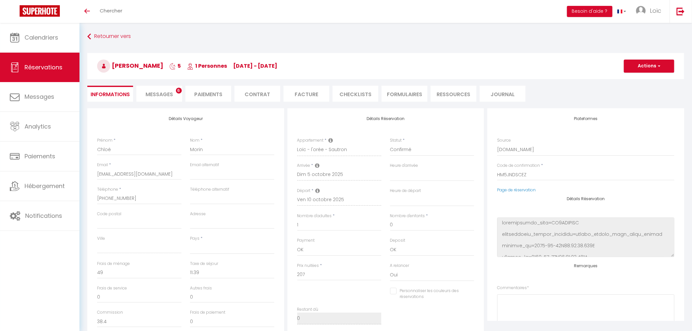
click at [155, 88] on li "Messages 6" at bounding box center [159, 94] width 46 height 16
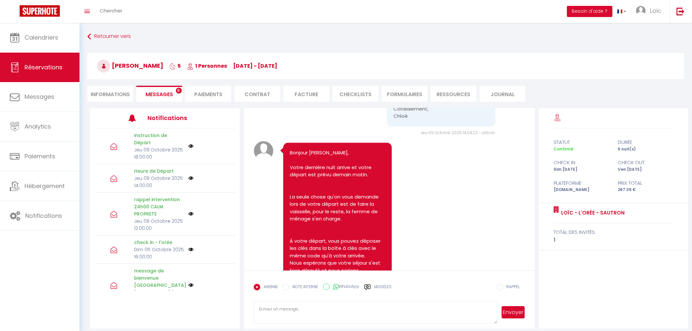
scroll to position [861, 0]
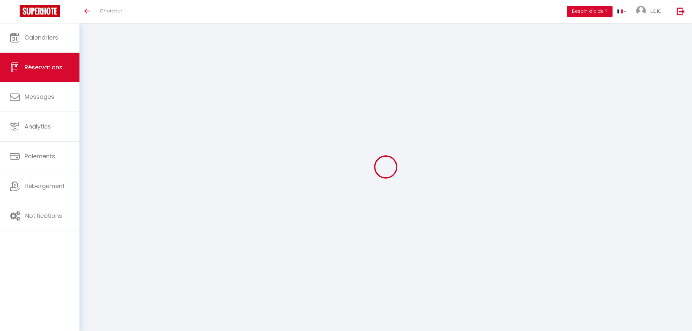
select select
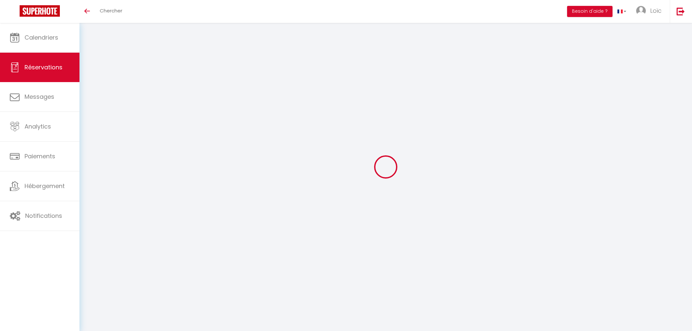
type input "Tekin"
type input "Ok"
type input "[EMAIL_ADDRESS][DOMAIN_NAME]"
type input "[PHONE_NUMBER]"
type input "."
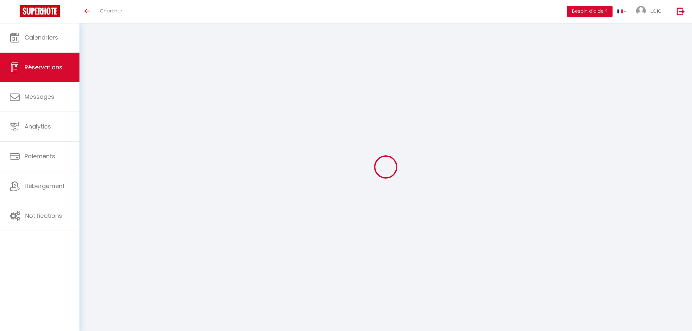
select select "FR"
type input "15"
type input "78.8"
type input "6.77"
select select "75264"
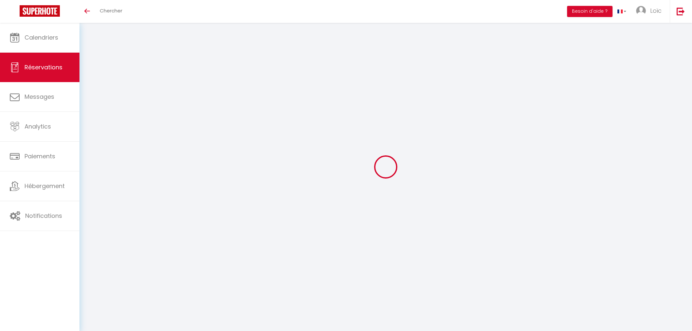
select select "1"
select select
type input "1"
select select "12"
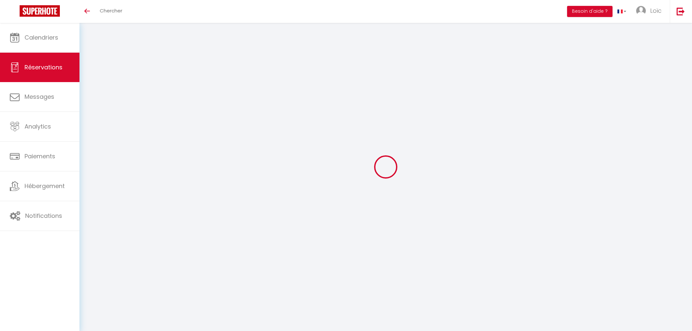
select select "15"
type input "408.5"
checkbox input "false"
type input "0"
select select "2"
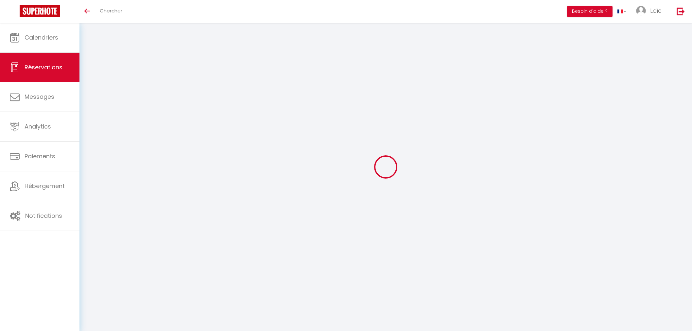
type input "0"
select select
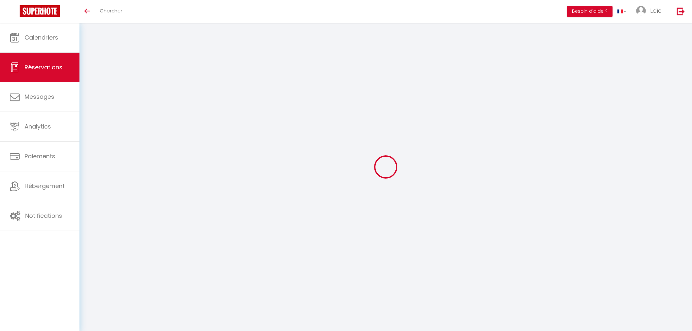
checkbox input "false"
select select
checkbox input "false"
select select
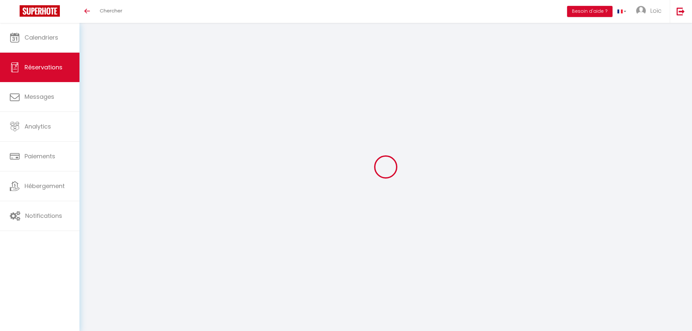
select select
checkbox input "false"
select select
checkbox input "false"
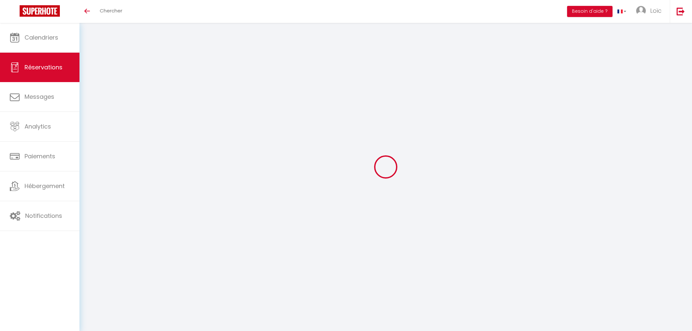
type textarea "** THIS RESERVATION HAS BEEN PRE-PAID ** Reservation has a cancellation grace p…"
type input "40"
type input "20.43"
select select
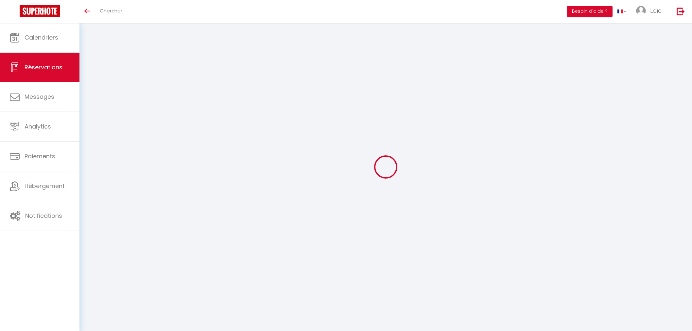
checkbox input "false"
select select
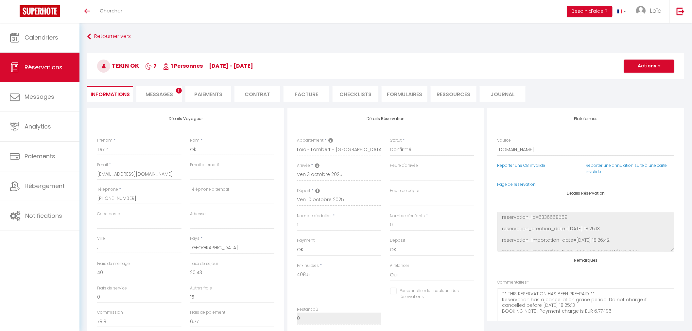
click at [172, 91] on span "Messages" at bounding box center [159, 95] width 27 height 8
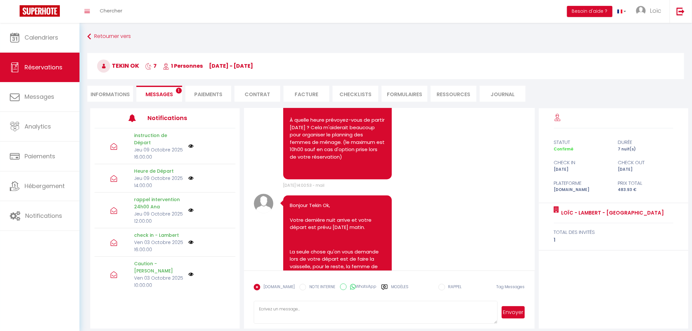
scroll to position [690, 0]
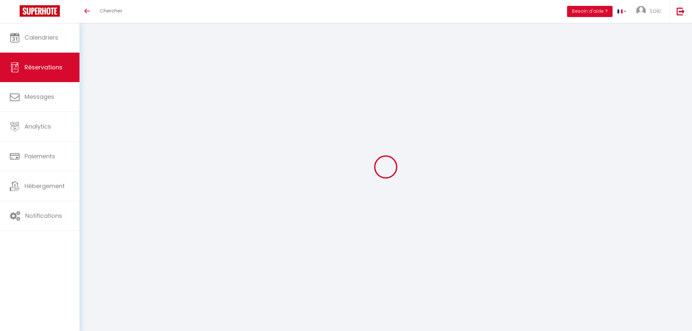
select select
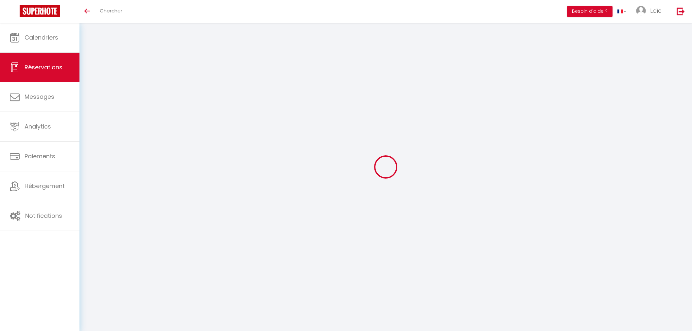
type input "[PERSON_NAME]"
type input "Tanguy"
type input "[EMAIL_ADDRESS][DOMAIN_NAME]"
type input "[PHONE_NUMBER]"
select select
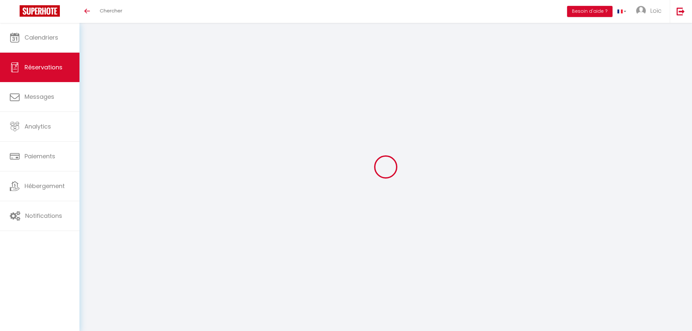
type input "113.4"
select select "77175"
select select "1"
select select
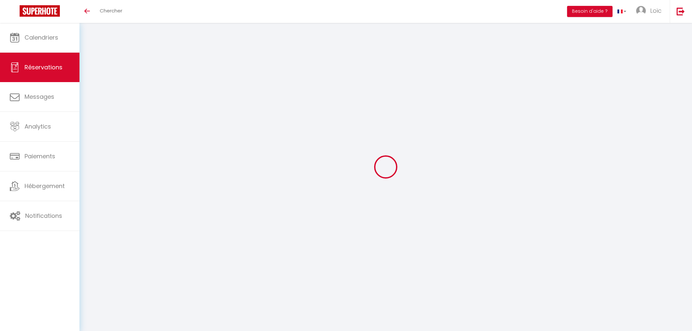
type input "5"
select select "12"
select select
type input "510"
checkbox input "false"
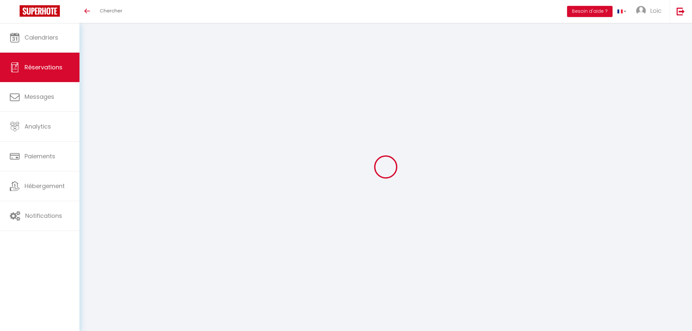
type input "0"
select select "1"
type input "0"
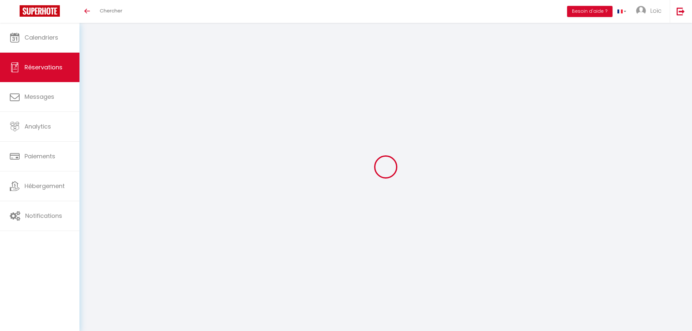
select select
select select "15"
checkbox input "false"
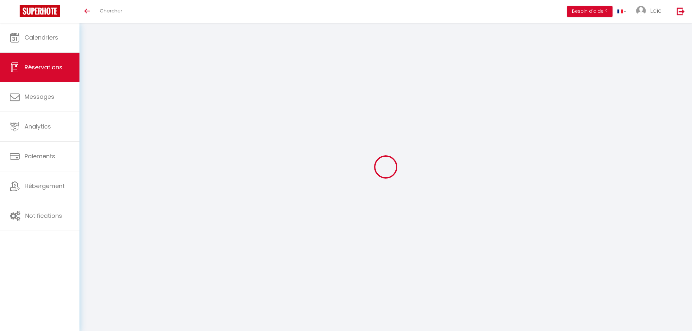
select select
checkbox input "false"
select select
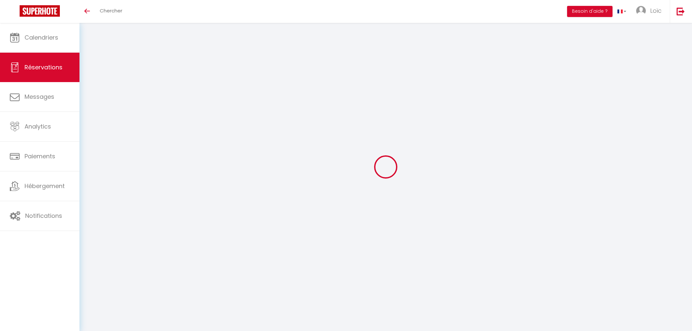
select select
checkbox input "false"
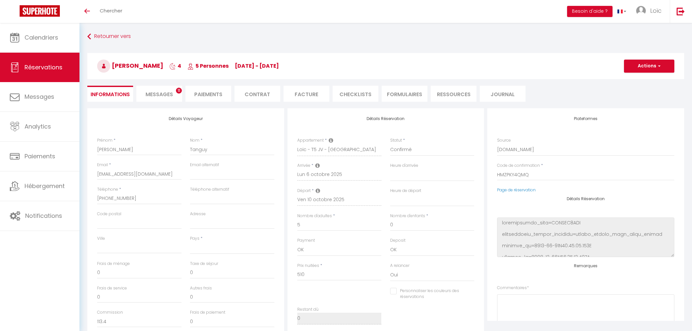
select select
type input "120"
type input "28.05"
select select
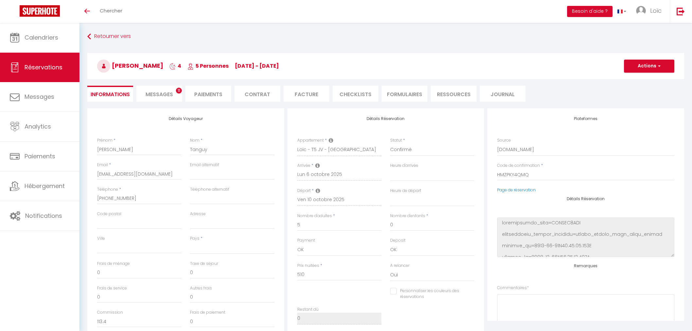
checkbox input "false"
select select
checkbox input "false"
select select
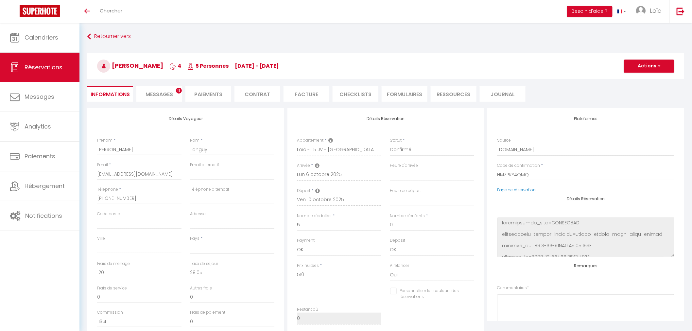
click at [176, 96] on li "Messages 11" at bounding box center [159, 94] width 46 height 16
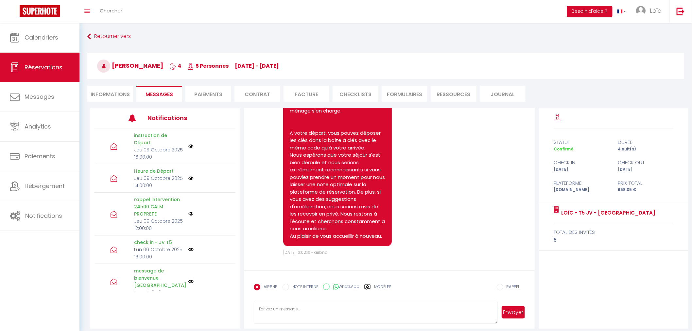
scroll to position [926, 0]
